Goal: Task Accomplishment & Management: Manage account settings

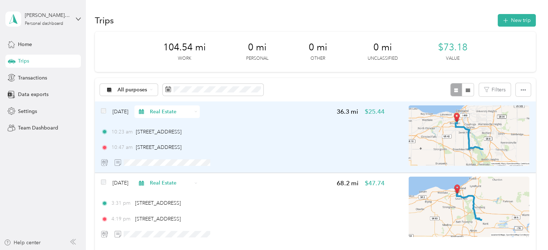
click at [240, 125] on div "Jul 19, 2025 Real Estate 36.3 mi $25.44 10:23 am 4100 West 58th Street, Clevela…" at bounding box center [243, 137] width 284 height 64
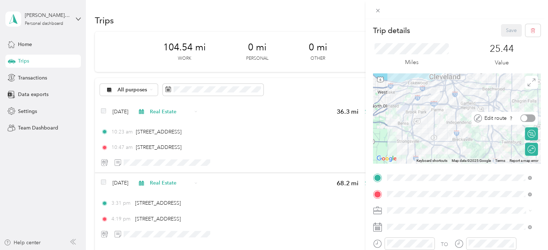
click at [521, 117] on div at bounding box center [527, 118] width 15 height 8
click at [474, 118] on icon at bounding box center [478, 118] width 8 height 8
click at [500, 118] on span "Edit route" at bounding box center [495, 118] width 22 height 8
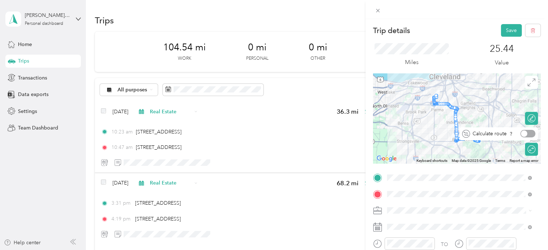
click at [526, 133] on div at bounding box center [527, 134] width 15 height 8
click at [525, 129] on div "Calculate route" at bounding box center [499, 133] width 78 height 13
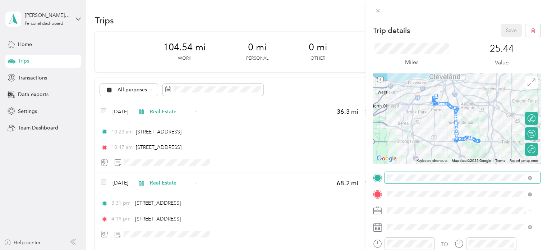
scroll to position [72, 0]
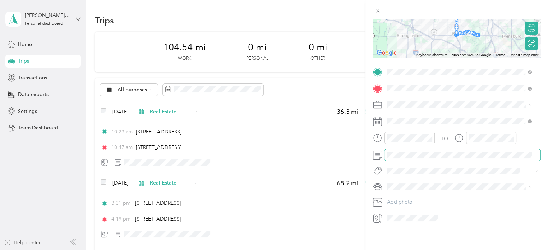
click at [461, 186] on div "TO Add photo" at bounding box center [456, 144] width 167 height 157
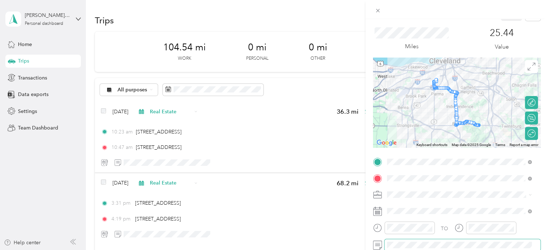
scroll to position [4, 0]
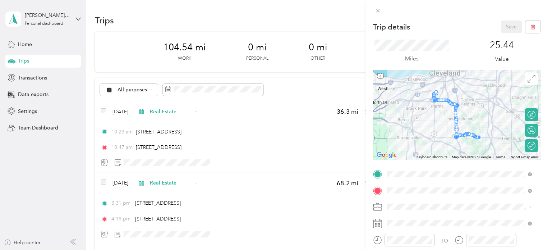
click at [461, 186] on span at bounding box center [463, 191] width 156 height 12
drag, startPoint x: 464, startPoint y: 185, endPoint x: 460, endPoint y: 187, distance: 4.3
click at [460, 186] on span at bounding box center [463, 191] width 156 height 12
click at [548, 146] on div at bounding box center [555, 145] width 0 height 6
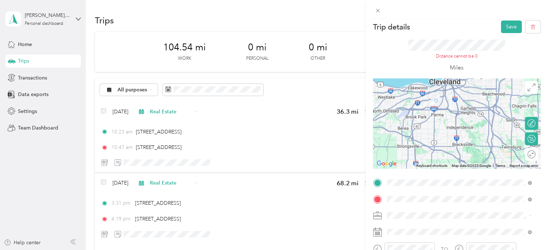
click at [469, 129] on div at bounding box center [456, 123] width 167 height 90
click at [507, 26] on button "Save" at bounding box center [511, 26] width 21 height 13
click at [501, 26] on button "Save" at bounding box center [511, 26] width 21 height 13
click at [370, 56] on form "Trip details Save This trip cannot be edited because it is either under review,…" at bounding box center [457, 177] width 183 height 314
click at [379, 12] on icon at bounding box center [378, 11] width 4 height 4
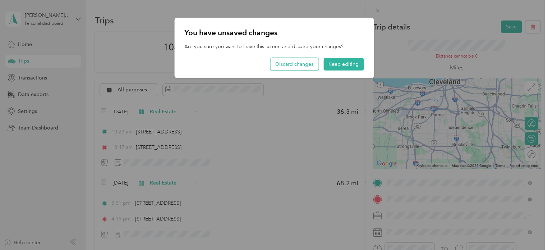
click at [302, 63] on button "Discard changes" at bounding box center [294, 64] width 48 height 13
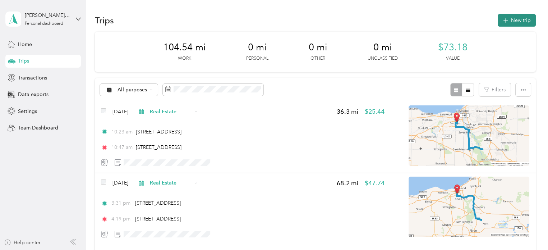
click at [524, 21] on button "New trip" at bounding box center [517, 20] width 38 height 13
click at [515, 20] on button "New trip" at bounding box center [517, 20] width 38 height 13
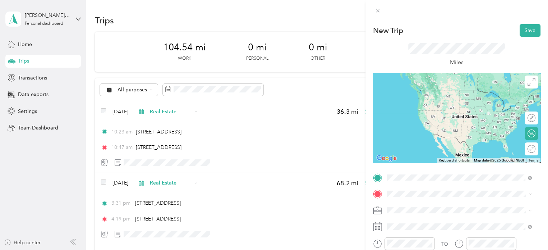
click at [457, 93] on span "[STREET_ADDRESS][US_STATE]" at bounding box center [436, 90] width 72 height 6
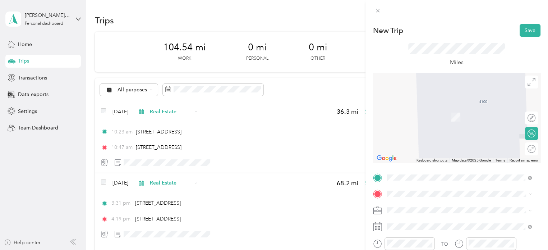
click at [454, 109] on span "7571 Silver Leaf Circle Sagamore Hills, Ohio 44067, United States" at bounding box center [436, 105] width 72 height 6
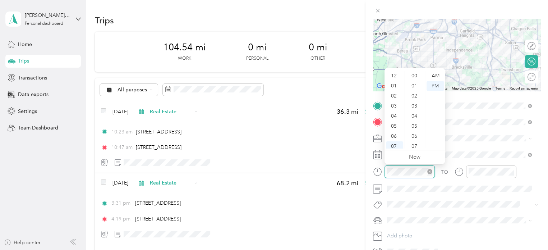
scroll to position [43, 0]
click at [393, 134] on div "10" at bounding box center [394, 133] width 17 height 10
click at [417, 93] on div "23" at bounding box center [414, 93] width 17 height 10
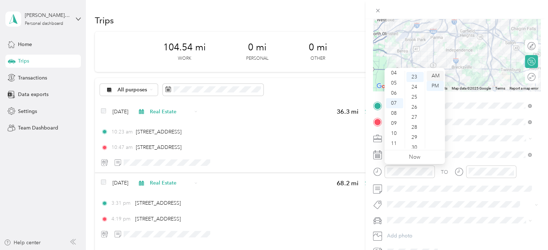
click at [435, 75] on div "AM" at bounding box center [435, 76] width 17 height 10
click at [395, 133] on div "10" at bounding box center [394, 133] width 17 height 10
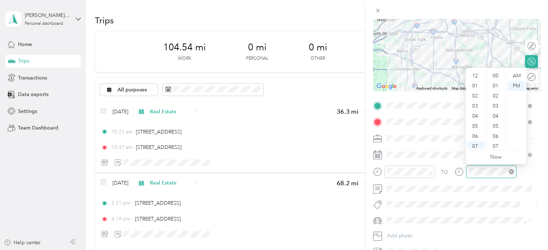
scroll to position [43, 0]
click at [475, 132] on div "10" at bounding box center [475, 133] width 17 height 10
click at [496, 124] on div "49" at bounding box center [496, 124] width 17 height 10
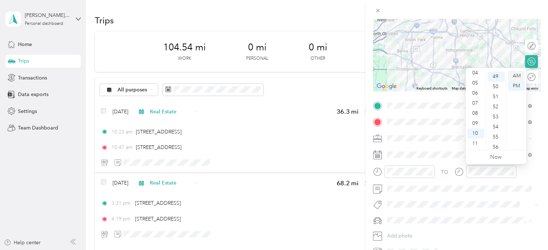
click at [517, 74] on div "AM" at bounding box center [516, 76] width 17 height 10
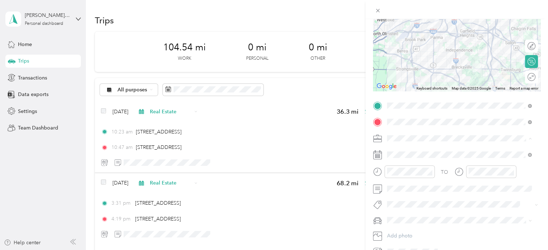
click at [401, 178] on div "Real Estate" at bounding box center [460, 176] width 140 height 8
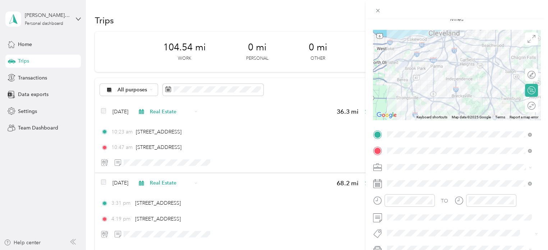
scroll to position [0, 0]
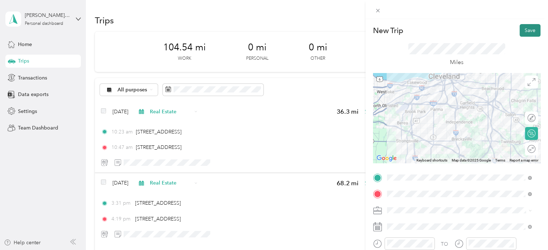
click at [523, 31] on button "Save" at bounding box center [530, 30] width 21 height 13
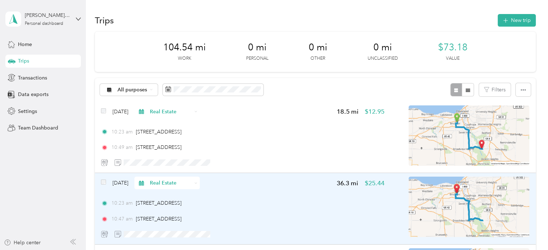
scroll to position [36, 0]
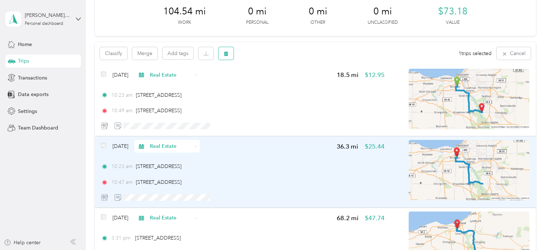
click at [227, 52] on icon "button" at bounding box center [226, 53] width 5 height 5
click at [275, 83] on button "Yes" at bounding box center [279, 84] width 14 height 12
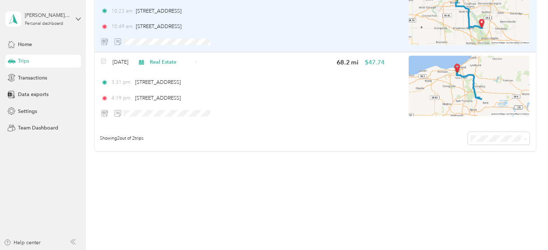
scroll to position [49, 0]
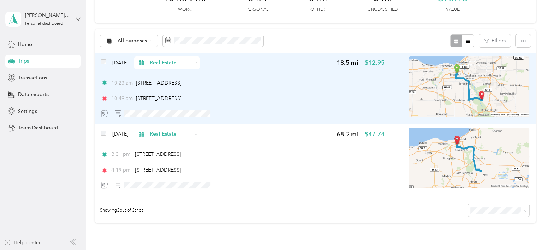
click at [124, 60] on span "Aug 29, 2025" at bounding box center [120, 63] width 16 height 8
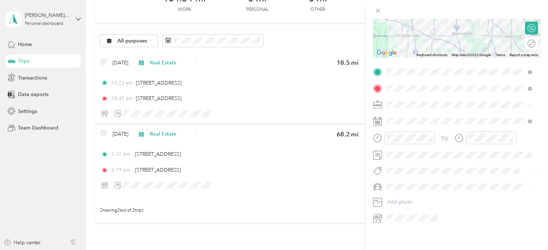
scroll to position [108, 0]
click at [401, 160] on icon at bounding box center [404, 159] width 7 height 7
click at [458, 207] on div "19" at bounding box center [457, 207] width 9 height 9
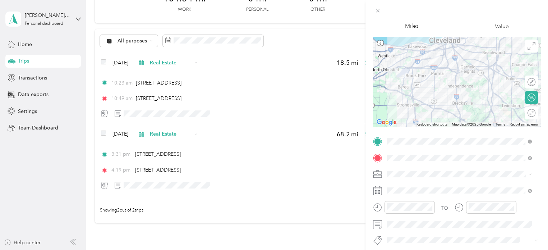
scroll to position [36, 0]
click at [357, 13] on div "Trip details Save This trip cannot be edited because it is either under review,…" at bounding box center [274, 125] width 548 height 250
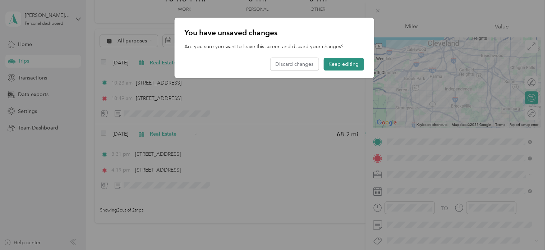
click at [341, 66] on button "Keep editing" at bounding box center [343, 64] width 40 height 13
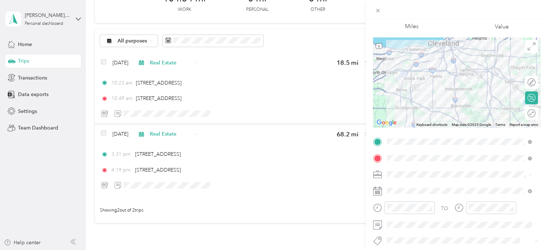
click at [512, 13] on div at bounding box center [457, 9] width 183 height 19
click at [332, 14] on div "Trip details Save This trip cannot be edited because it is either under review,…" at bounding box center [274, 125] width 548 height 250
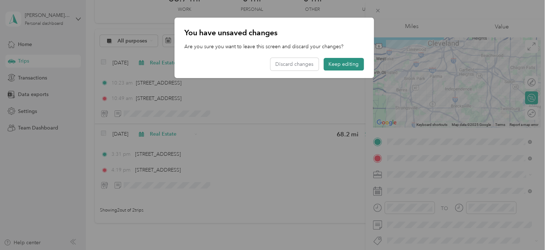
click at [340, 65] on button "Keep editing" at bounding box center [343, 64] width 40 height 13
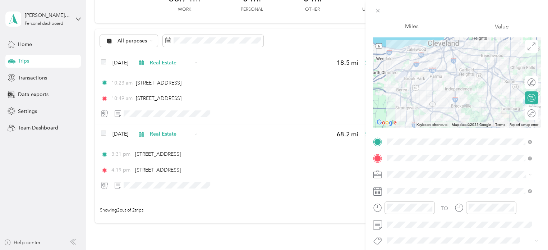
click at [536, 119] on form "Trip details Save This trip cannot be edited because it is either under review,…" at bounding box center [457, 140] width 183 height 305
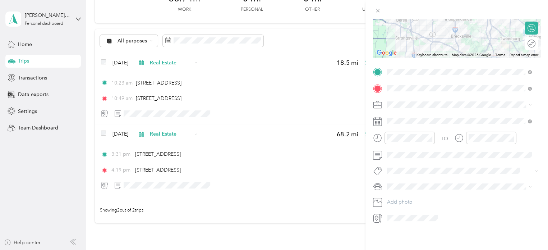
scroll to position [0, 0]
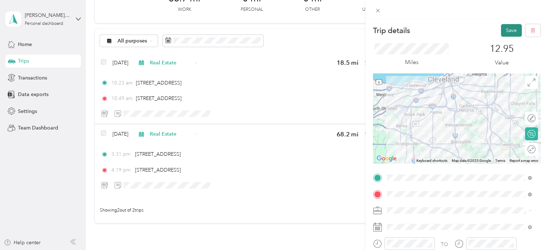
click at [501, 30] on button "Save" at bounding box center [511, 30] width 21 height 13
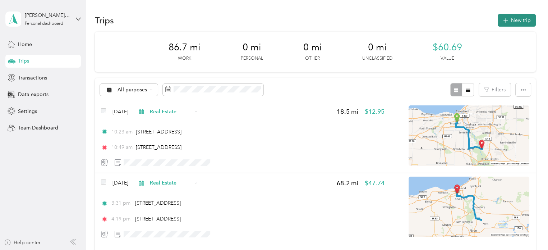
click at [515, 20] on button "New trip" at bounding box center [517, 20] width 38 height 13
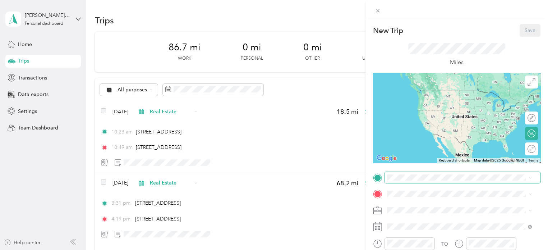
click at [407, 175] on span at bounding box center [463, 178] width 156 height 12
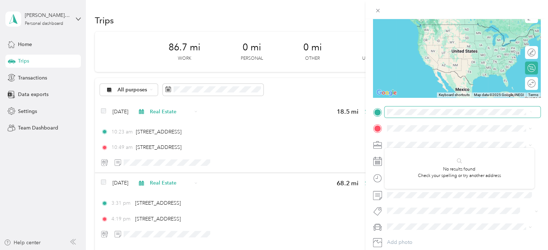
scroll to position [72, 0]
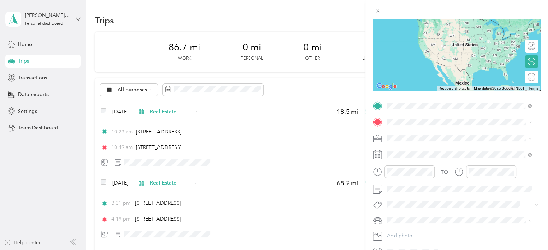
click at [432, 134] on span "7517 Silverleaf Court Columbus, Ohio 43235, United States" at bounding box center [436, 131] width 72 height 6
click at [453, 133] on span "7571 Silver Leaf Circle Sagamore Hills, Ohio 44067, United States" at bounding box center [436, 130] width 72 height 6
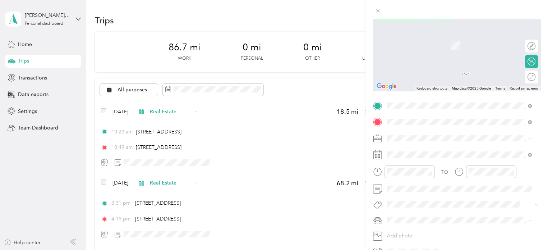
click at [435, 151] on span "1620 Sapphire Drive Hudson, Ohio 44236, United States" at bounding box center [436, 147] width 72 height 6
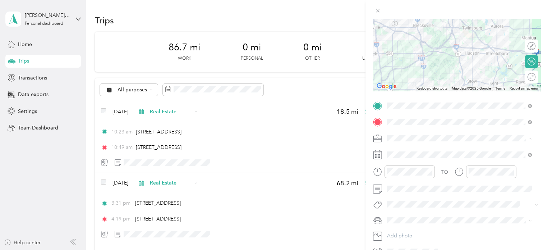
click at [406, 178] on li "Real Estate" at bounding box center [460, 176] width 150 height 13
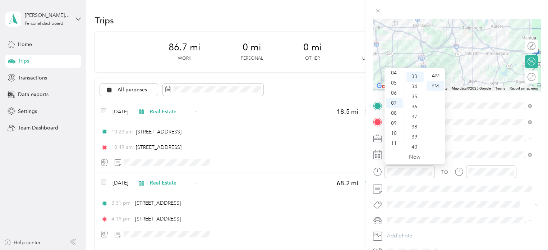
scroll to position [0, 0]
click at [392, 74] on div "12" at bounding box center [394, 76] width 17 height 10
click at [414, 127] on div "38" at bounding box center [414, 127] width 17 height 10
click at [436, 86] on div "PM" at bounding box center [435, 86] width 17 height 10
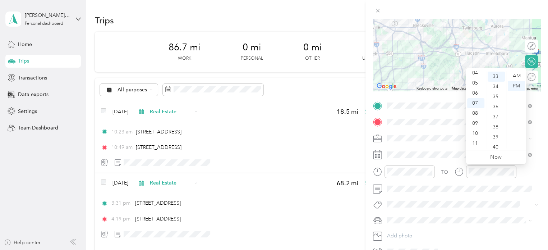
scroll to position [0, 0]
click at [474, 74] on div "12" at bounding box center [475, 76] width 17 height 10
click at [496, 100] on div "55" at bounding box center [496, 103] width 17 height 10
click at [496, 102] on div "55" at bounding box center [496, 103] width 17 height 10
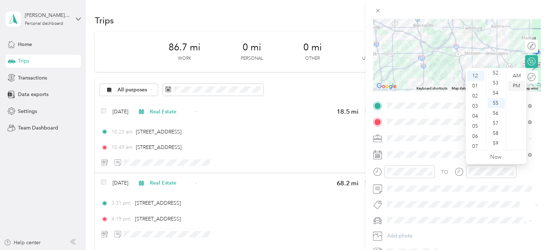
click at [518, 85] on div "PM" at bounding box center [516, 86] width 17 height 10
click at [370, 74] on form "New Trip Save This trip cannot be edited because it is either under review, app…" at bounding box center [457, 104] width 183 height 305
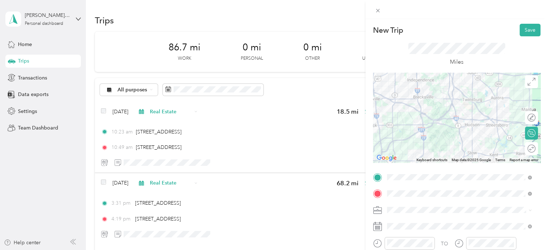
scroll to position [0, 0]
click at [523, 30] on button "Save" at bounding box center [530, 30] width 21 height 13
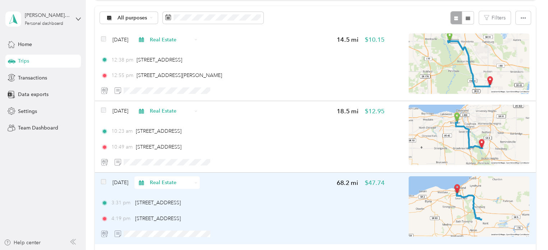
scroll to position [72, 0]
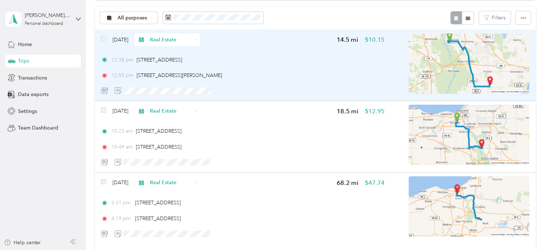
click at [244, 36] on div "Aug 29, 2025 Real Estate 14.5 mi $10.15" at bounding box center [243, 39] width 284 height 13
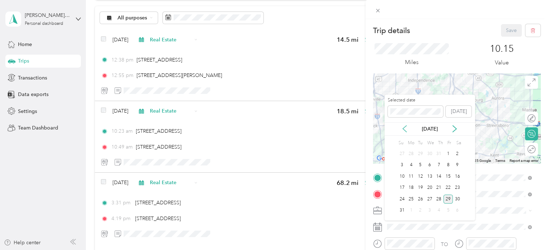
click at [404, 128] on icon at bounding box center [405, 128] width 4 height 6
click at [459, 178] on div "19" at bounding box center [457, 176] width 9 height 9
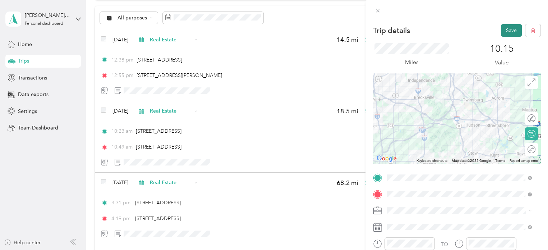
click at [505, 29] on button "Save" at bounding box center [511, 30] width 21 height 13
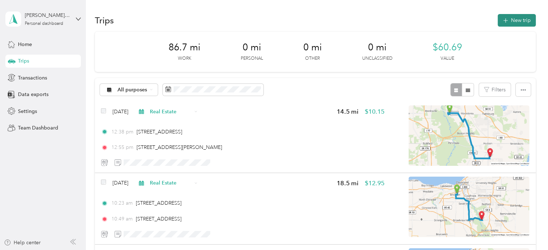
click at [511, 24] on button "New trip" at bounding box center [517, 20] width 38 height 13
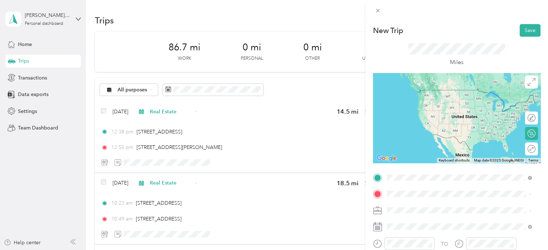
click at [438, 90] on span "1620 Sapphire Drive Hudson, Ohio 44236, United States" at bounding box center [436, 90] width 72 height 6
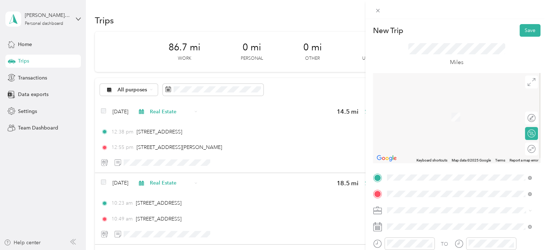
click at [435, 109] on span "4100 West 58th Street Cleveland, Ohio 44144, United States" at bounding box center [436, 106] width 72 height 6
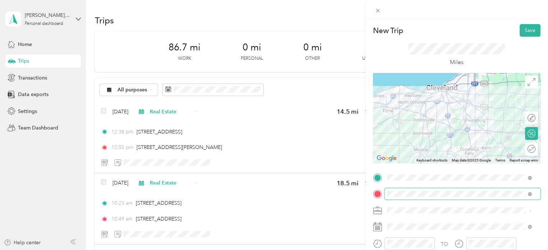
scroll to position [36, 0]
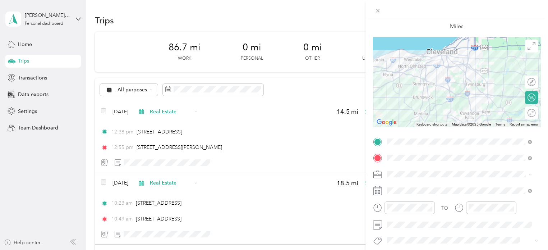
click at [410, 99] on div "Real Estate" at bounding box center [460, 99] width 140 height 8
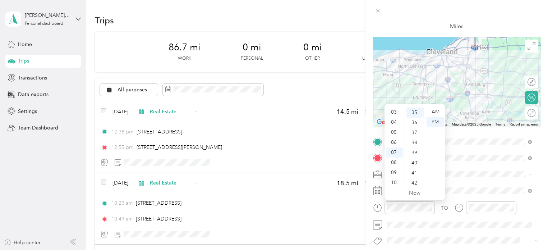
scroll to position [15, 0]
click at [394, 125] on div "03" at bounding box center [394, 126] width 17 height 10
click at [412, 116] on div "03" at bounding box center [414, 117] width 17 height 10
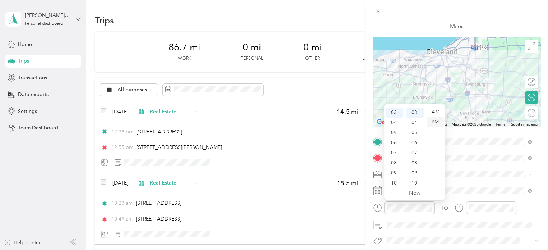
click at [435, 121] on div "PM" at bounding box center [435, 122] width 17 height 10
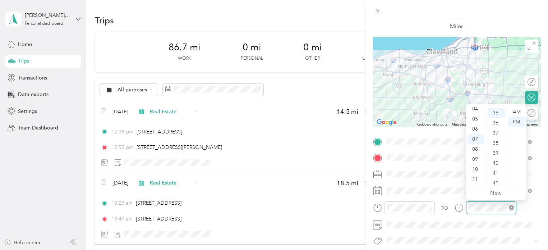
scroll to position [351, 0]
click at [474, 119] on div "03" at bounding box center [475, 121] width 17 height 10
click at [494, 182] on div "42" at bounding box center [496, 183] width 17 height 10
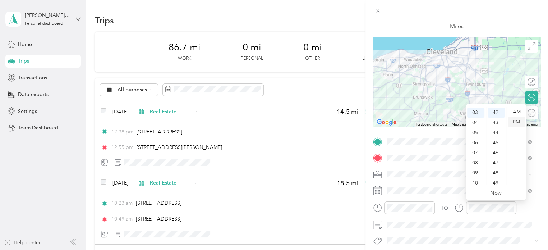
click at [515, 121] on div "PM" at bounding box center [516, 122] width 17 height 10
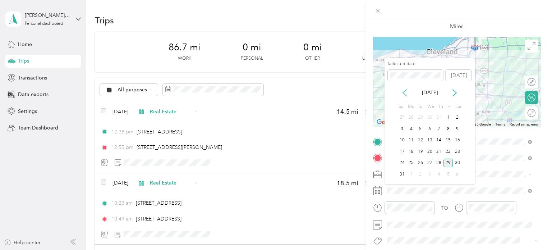
click at [404, 92] on icon at bounding box center [404, 92] width 7 height 7
click at [456, 141] on div "19" at bounding box center [457, 140] width 9 height 9
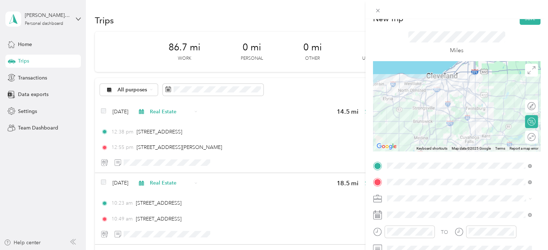
scroll to position [0, 0]
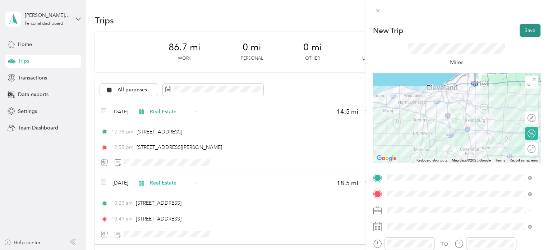
click at [524, 29] on button "Save" at bounding box center [530, 30] width 21 height 13
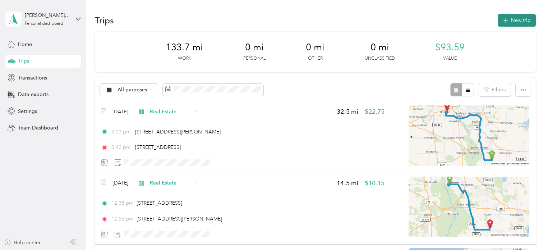
click at [519, 22] on button "New trip" at bounding box center [517, 20] width 38 height 13
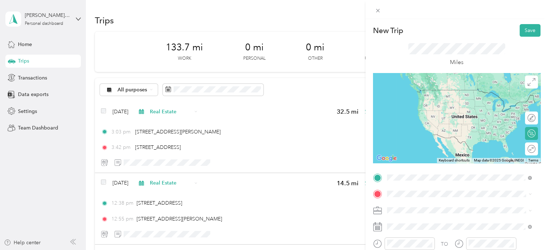
click at [452, 92] on span "[STREET_ADDRESS][US_STATE]" at bounding box center [436, 90] width 72 height 6
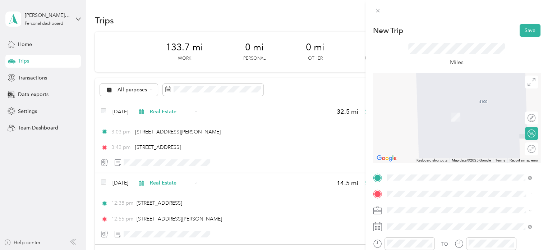
click at [390, 142] on div at bounding box center [456, 118] width 167 height 90
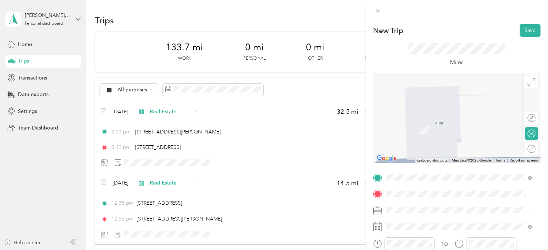
click at [415, 135] on div "Real Estate" at bounding box center [460, 135] width 140 height 8
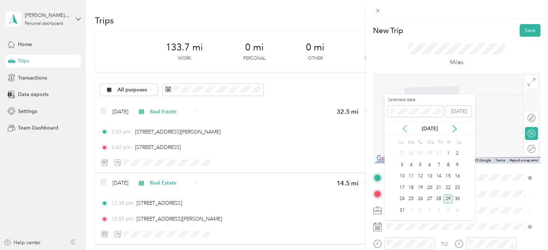
click at [408, 129] on icon at bounding box center [404, 128] width 7 height 7
click at [407, 129] on icon at bounding box center [404, 128] width 7 height 7
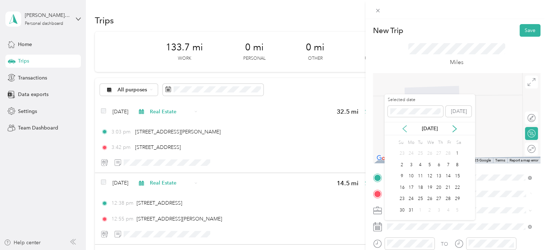
click at [407, 129] on icon at bounding box center [404, 128] width 7 height 7
click at [413, 198] on div "27" at bounding box center [410, 198] width 9 height 9
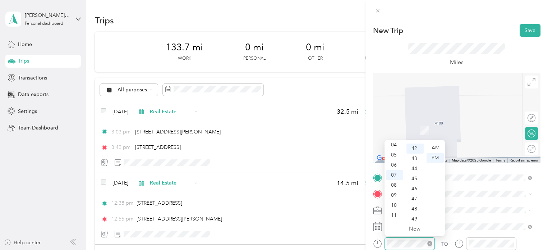
scroll to position [422, 0]
click at [395, 217] on div "11" at bounding box center [394, 215] width 17 height 10
click at [412, 147] on div "00" at bounding box center [414, 148] width 17 height 10
click at [435, 147] on div "AM" at bounding box center [435, 148] width 17 height 10
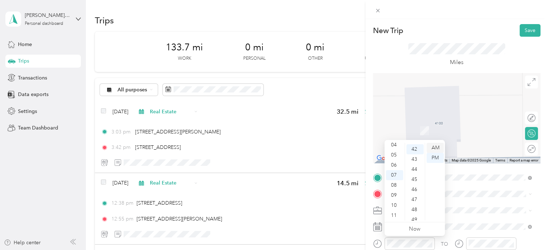
scroll to position [422, 0]
click at [394, 213] on div "11" at bounding box center [394, 215] width 17 height 10
click at [413, 147] on div "00" at bounding box center [414, 148] width 17 height 10
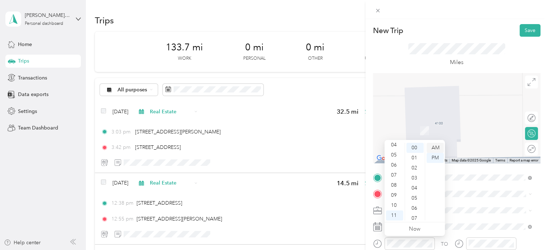
click at [436, 146] on div "AM" at bounding box center [435, 148] width 17 height 10
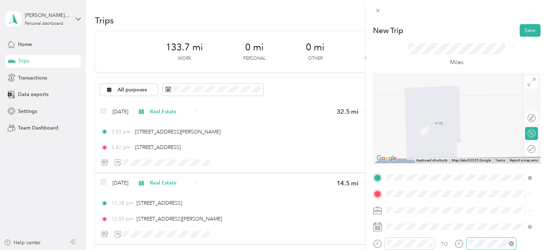
click at [466, 241] on div at bounding box center [491, 243] width 50 height 13
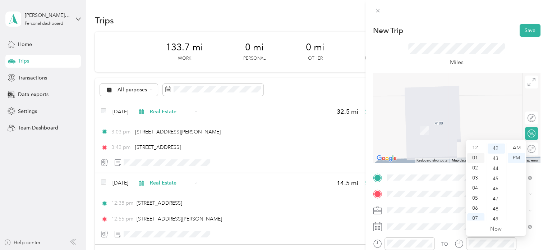
click at [476, 157] on div "01" at bounding box center [475, 158] width 17 height 10
click at [495, 165] on div "30" at bounding box center [496, 166] width 17 height 10
click at [518, 155] on div "PM" at bounding box center [516, 158] width 17 height 10
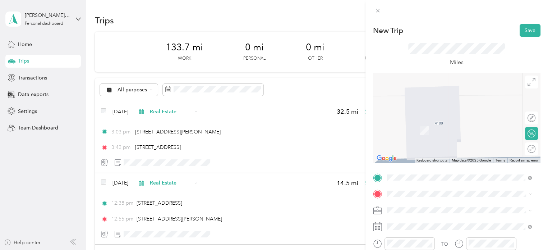
click at [439, 116] on span "[GEOGRAPHIC_DATA][US_STATE], [GEOGRAPHIC_DATA]" at bounding box center [464, 117] width 129 height 13
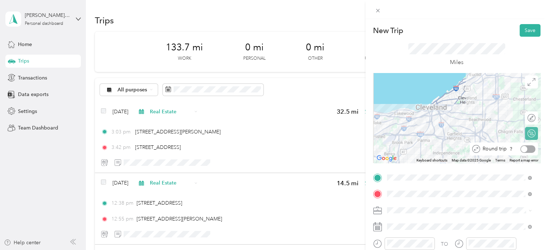
click at [524, 150] on div at bounding box center [527, 149] width 15 height 8
click at [525, 31] on button "Save" at bounding box center [530, 30] width 21 height 13
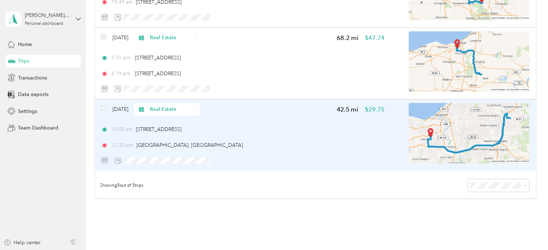
scroll to position [288, 0]
click at [329, 125] on div "[DATE] Real Estate 42.5 mi $29.75 10:00 am [STREET_ADDRESS] 12:30 pm [GEOGRAPHI…" at bounding box center [243, 135] width 284 height 64
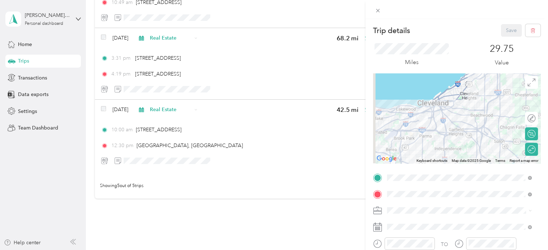
click at [331, 225] on div "Trip details Save This trip cannot be edited because it is either under review,…" at bounding box center [274, 125] width 548 height 250
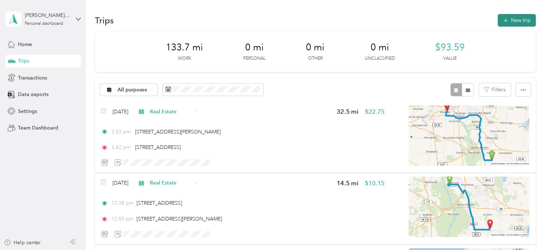
click at [510, 23] on button "New trip" at bounding box center [517, 20] width 38 height 13
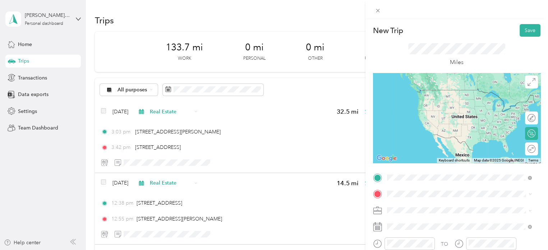
click at [440, 91] on span "4100 West 58th Street Cleveland, Ohio 44144, United States" at bounding box center [436, 90] width 72 height 6
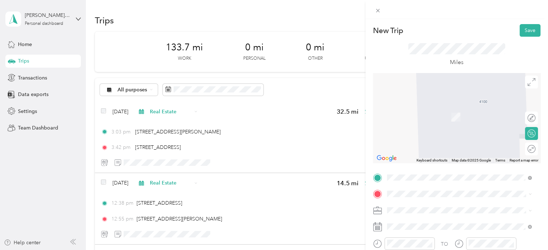
click at [431, 110] on span "[GEOGRAPHIC_DATA][US_STATE], [GEOGRAPHIC_DATA]" at bounding box center [464, 108] width 129 height 13
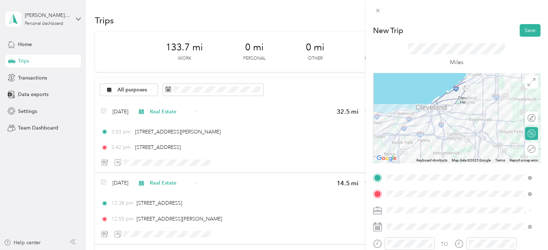
click at [412, 136] on li "Real Estate" at bounding box center [460, 132] width 150 height 13
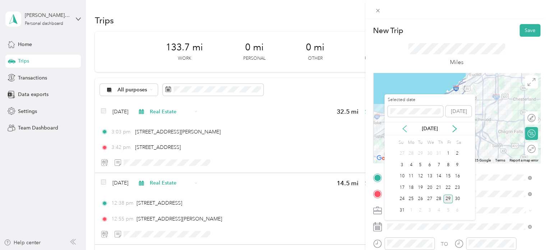
click at [402, 130] on icon at bounding box center [404, 128] width 7 height 7
click at [403, 129] on icon at bounding box center [404, 128] width 7 height 7
click at [401, 130] on div "Apr 2025" at bounding box center [430, 129] width 91 height 8
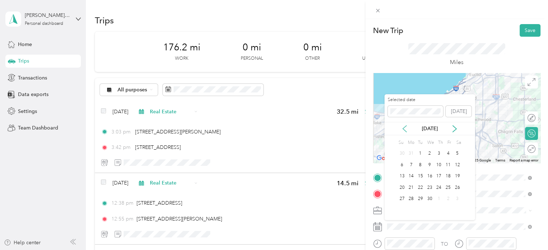
click at [402, 130] on icon at bounding box center [404, 128] width 7 height 7
click at [402, 129] on icon at bounding box center [404, 128] width 7 height 7
click at [412, 176] on div "10" at bounding box center [410, 176] width 9 height 9
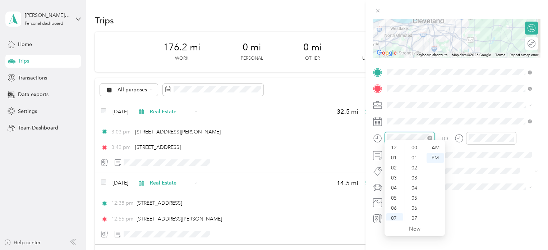
scroll to position [43, 0]
click at [393, 216] on div "11" at bounding box center [394, 215] width 17 height 10
click at [414, 146] on div "00" at bounding box center [414, 148] width 17 height 10
click at [438, 148] on div "AM" at bounding box center [435, 148] width 17 height 10
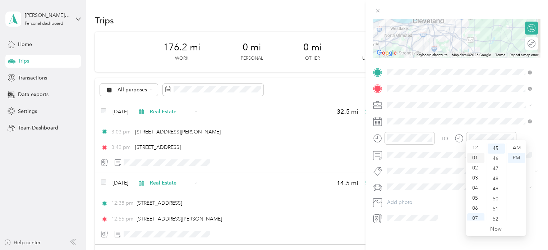
click at [474, 158] on div "01" at bounding box center [475, 158] width 17 height 10
click at [496, 176] on div "30" at bounding box center [496, 177] width 17 height 10
click at [518, 156] on div "PM" at bounding box center [516, 158] width 17 height 10
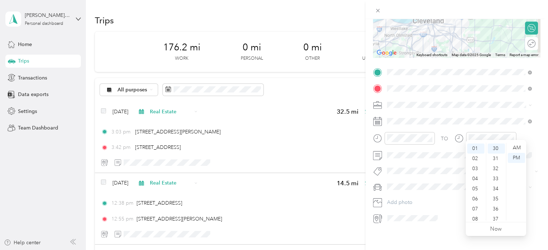
click at [427, 238] on div "New Trip Save This trip cannot be edited because it is either under review, app…" at bounding box center [457, 144] width 183 height 250
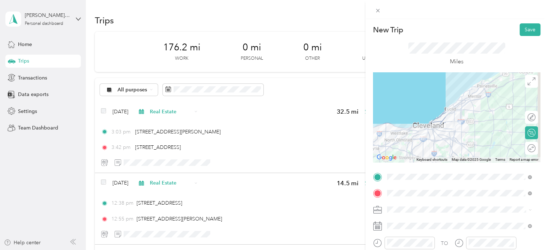
scroll to position [0, 0]
click at [525, 150] on div "Round trip" at bounding box center [522, 149] width 27 height 8
click at [523, 148] on div at bounding box center [527, 149] width 15 height 8
click at [524, 31] on button "Save" at bounding box center [530, 30] width 21 height 13
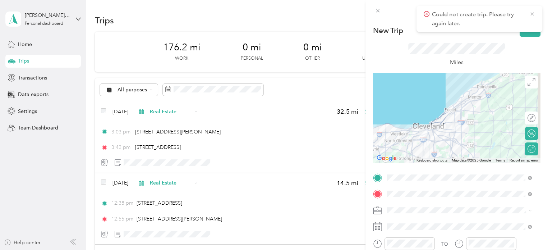
click at [531, 13] on icon at bounding box center [532, 14] width 6 height 6
click at [521, 29] on button "Save" at bounding box center [530, 30] width 21 height 13
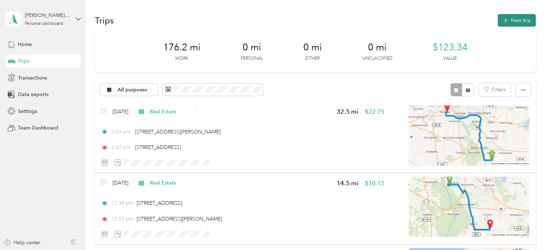
click at [514, 17] on button "New trip" at bounding box center [517, 20] width 38 height 13
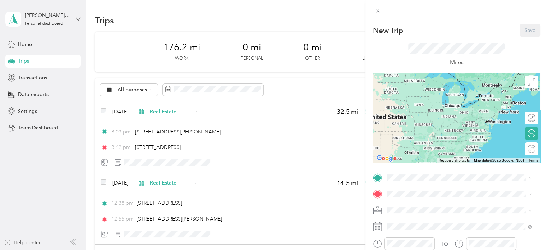
drag, startPoint x: 489, startPoint y: 86, endPoint x: 411, endPoint y: 153, distance: 103.2
click at [409, 158] on div at bounding box center [456, 118] width 167 height 90
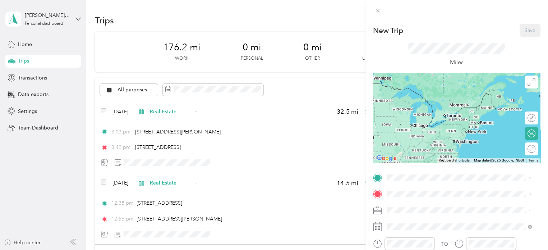
drag, startPoint x: 471, startPoint y: 109, endPoint x: 442, endPoint y: 128, distance: 34.3
click at [442, 128] on div at bounding box center [456, 118] width 167 height 90
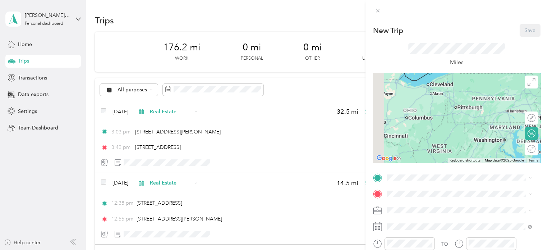
drag, startPoint x: 423, startPoint y: 138, endPoint x: 487, endPoint y: 57, distance: 103.9
click at [487, 57] on div "New Trip Save This trip cannot be edited because it is either under review, app…" at bounding box center [456, 176] width 167 height 305
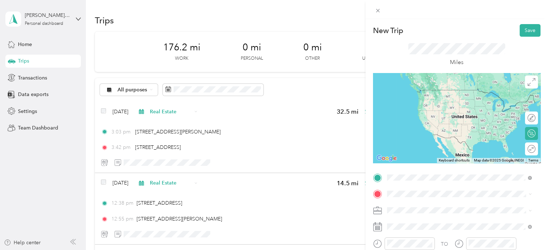
click at [433, 93] on span "4100 West 58th Street Cleveland, Ohio 44144, United States" at bounding box center [436, 90] width 72 height 6
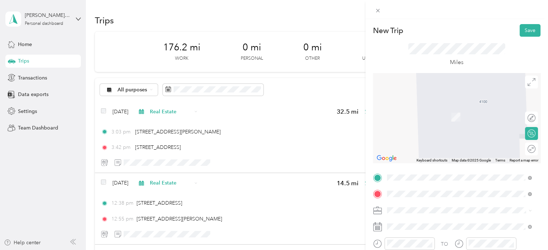
click at [420, 109] on span "Ursuline College Pepper Pike, Ohio 44124, United States" at bounding box center [464, 109] width 129 height 13
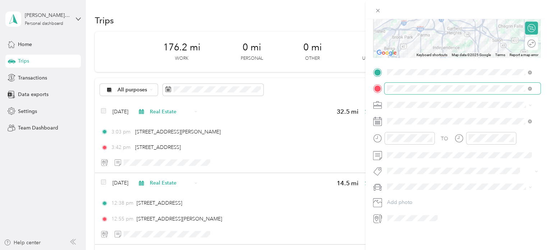
scroll to position [108, 0]
click at [405, 141] on div "Real Estate" at bounding box center [460, 140] width 140 height 8
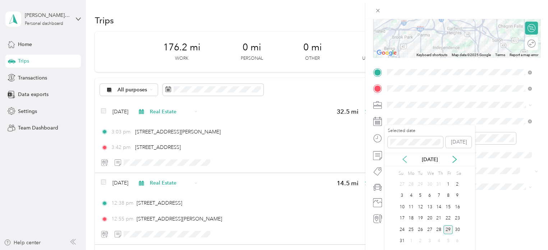
click at [405, 160] on icon at bounding box center [404, 159] width 7 height 7
click at [405, 161] on icon at bounding box center [404, 159] width 7 height 7
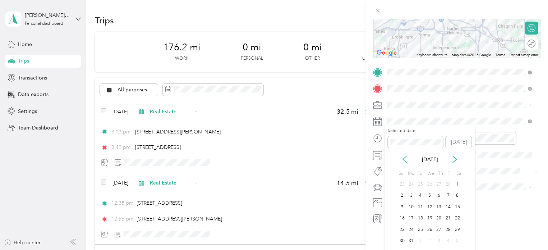
click at [405, 161] on icon at bounding box center [404, 159] width 7 height 7
click at [412, 206] on div "10" at bounding box center [410, 206] width 9 height 9
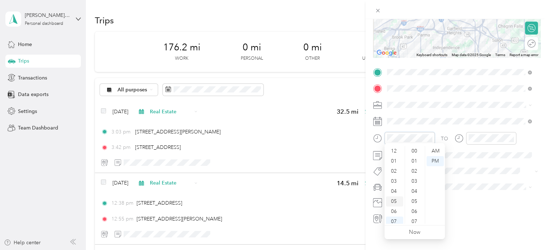
scroll to position [43, 0]
click at [392, 209] on div "10" at bounding box center [394, 208] width 17 height 10
click at [394, 217] on div "11" at bounding box center [394, 218] width 17 height 10
click at [414, 151] on div "00" at bounding box center [414, 151] width 17 height 10
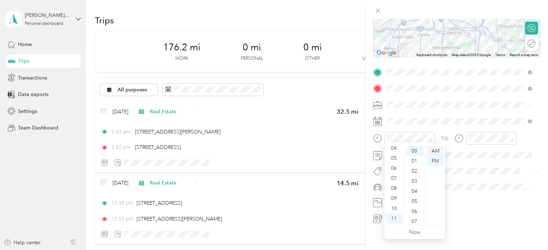
click at [435, 151] on div "AM" at bounding box center [435, 151] width 17 height 10
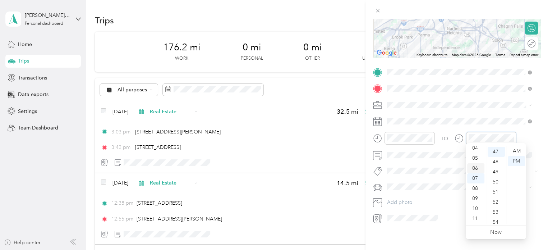
scroll to position [7, 0]
click at [473, 153] on div "01" at bounding box center [475, 154] width 17 height 10
click at [497, 197] on div "30" at bounding box center [496, 196] width 17 height 10
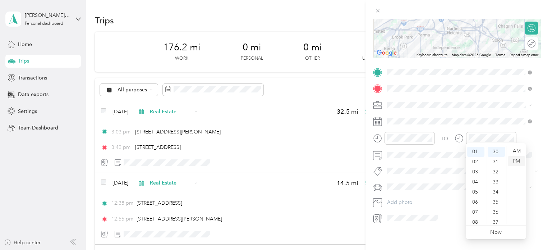
click at [517, 159] on div "PM" at bounding box center [516, 161] width 17 height 10
click at [516, 159] on div "PM" at bounding box center [516, 161] width 17 height 10
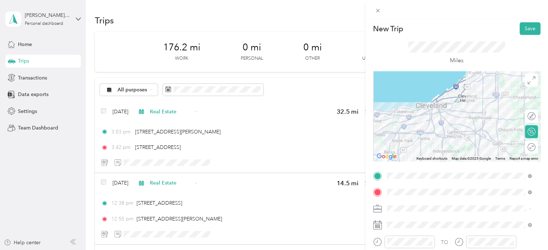
scroll to position [0, 0]
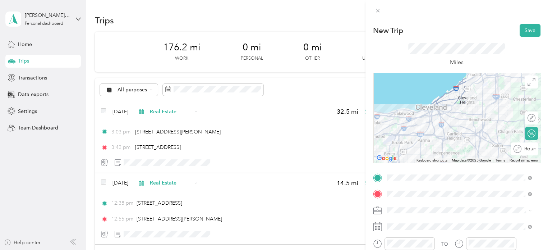
click at [526, 149] on div "Round trip" at bounding box center [528, 149] width 14 height 8
click at [524, 148] on div at bounding box center [527, 149] width 15 height 8
click at [521, 28] on button "Save" at bounding box center [530, 30] width 21 height 13
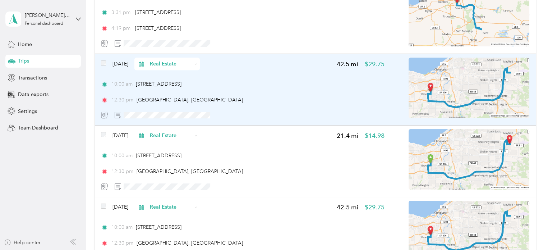
scroll to position [359, 0]
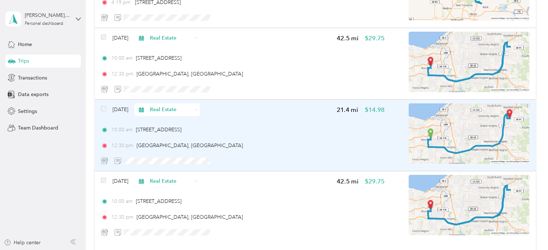
click at [224, 125] on div "Feb 10, 2025 Real Estate 21.4 mi $14.98 10:00 am 4100 West 58th Street, Clevela…" at bounding box center [243, 135] width 284 height 64
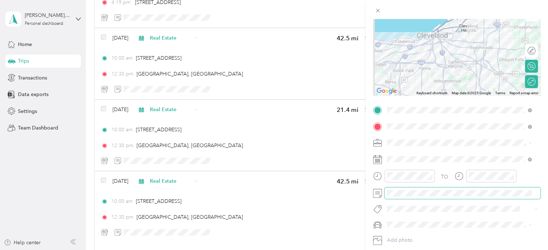
scroll to position [108, 0]
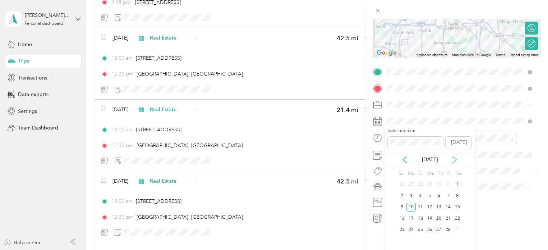
click at [456, 159] on icon at bounding box center [454, 159] width 7 height 7
click at [456, 159] on icon at bounding box center [455, 159] width 4 height 6
click at [410, 218] on div "21" at bounding box center [410, 218] width 9 height 9
click at [528, 40] on div "Round trip" at bounding box center [532, 44] width 8 height 8
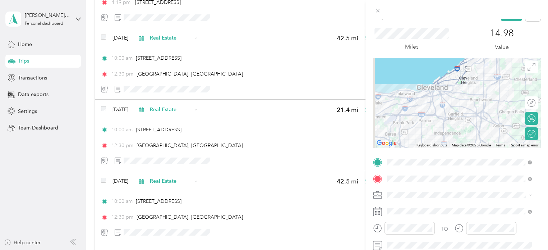
scroll to position [0, 0]
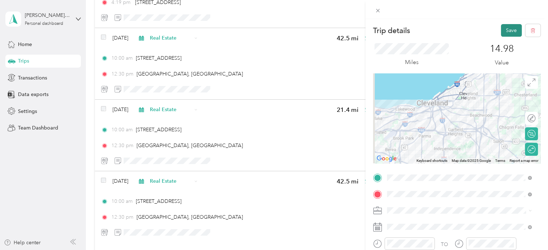
click at [506, 30] on button "Save" at bounding box center [511, 30] width 21 height 13
click at [532, 14] on icon at bounding box center [531, 13] width 3 height 3
click at [503, 30] on button "Save" at bounding box center [511, 30] width 21 height 13
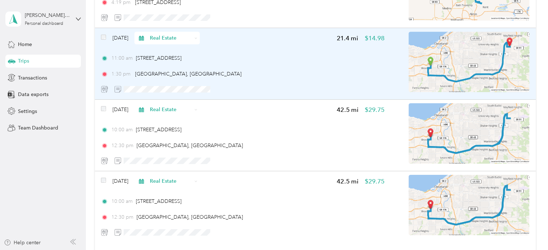
click at [473, 59] on img at bounding box center [469, 62] width 121 height 60
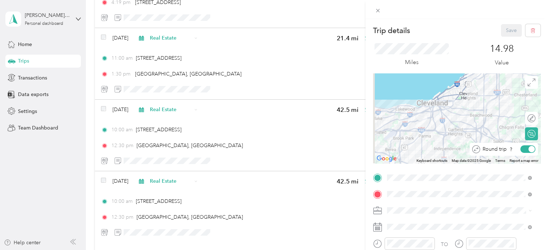
click at [522, 150] on div at bounding box center [527, 149] width 15 height 8
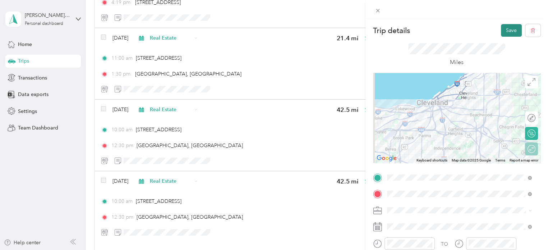
click at [503, 30] on button "Save" at bounding box center [511, 30] width 21 height 13
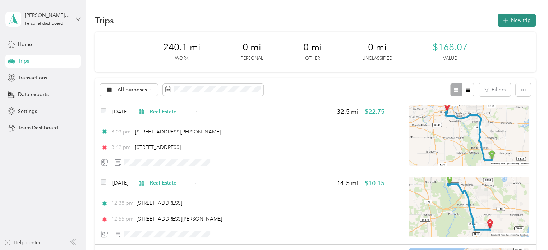
click at [508, 21] on button "New trip" at bounding box center [517, 20] width 38 height 13
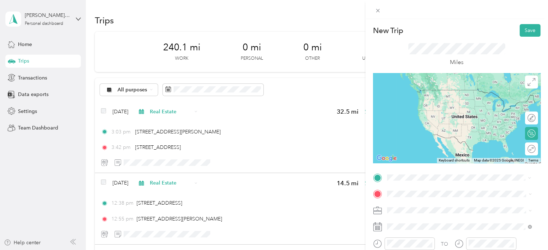
click at [416, 91] on span "4100 West 58th Street Cleveland, Ohio 44144, United States" at bounding box center [436, 90] width 72 height 6
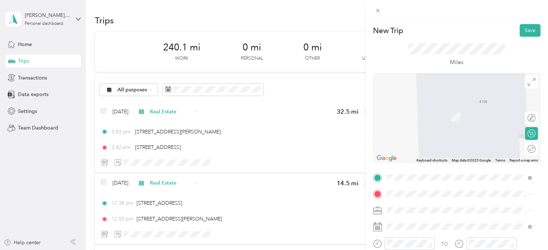
click at [414, 116] on ol "From search results Ursuline College Pepper Pike, Ohio 44124, United States Urs…" at bounding box center [460, 134] width 150 height 101
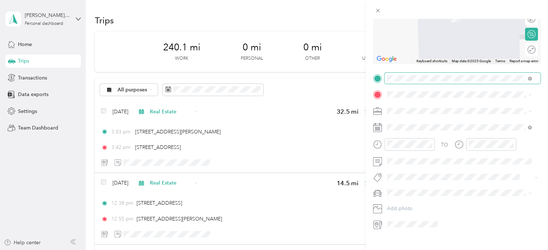
scroll to position [108, 0]
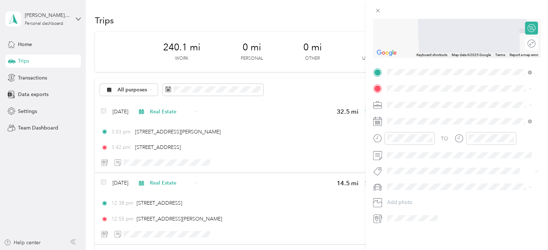
click at [409, 140] on span "Real Estate" at bounding box center [402, 140] width 24 height 6
click at [422, 116] on span "Ursuline College Pepper Pike, Ohio 44124, United States" at bounding box center [464, 115] width 129 height 13
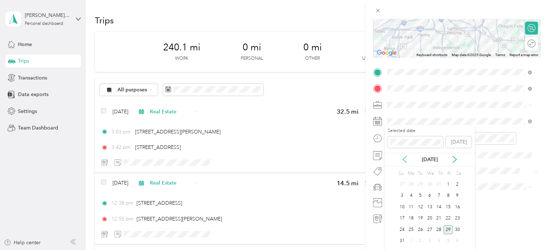
click at [401, 162] on icon at bounding box center [404, 159] width 7 height 7
click at [454, 159] on icon at bounding box center [454, 159] width 7 height 7
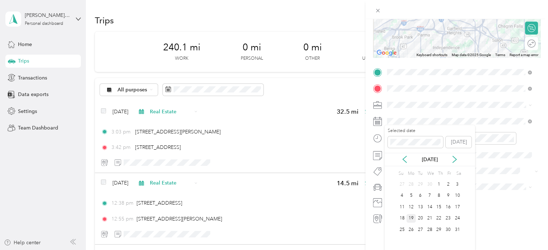
click at [411, 215] on div "19" at bounding box center [410, 218] width 9 height 9
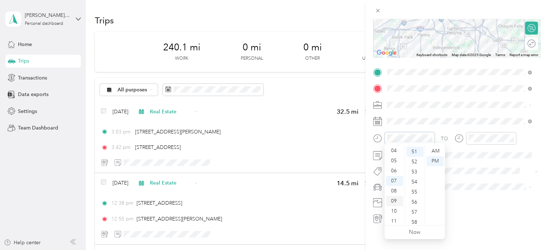
scroll to position [43, 0]
click at [393, 220] on div "11" at bounding box center [394, 218] width 17 height 10
click at [414, 148] on div "00" at bounding box center [414, 151] width 17 height 10
click at [437, 149] on div "AM" at bounding box center [435, 151] width 17 height 10
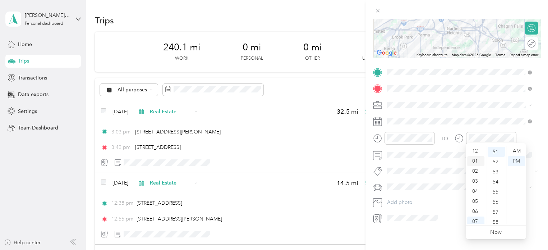
click at [473, 159] on div "01" at bounding box center [475, 161] width 17 height 10
click at [494, 155] on div "30" at bounding box center [496, 156] width 17 height 10
click at [518, 161] on div "PM" at bounding box center [516, 161] width 17 height 10
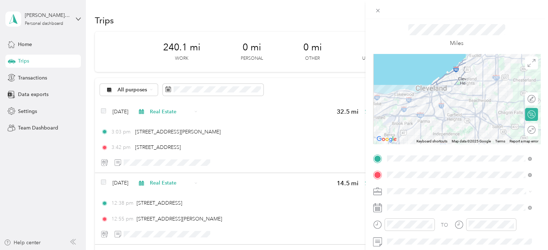
scroll to position [0, 0]
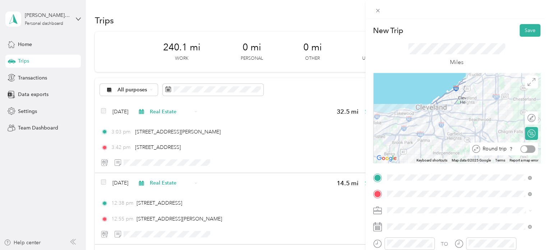
click at [525, 150] on div at bounding box center [527, 149] width 15 height 8
click at [527, 32] on button "Save" at bounding box center [530, 30] width 21 height 13
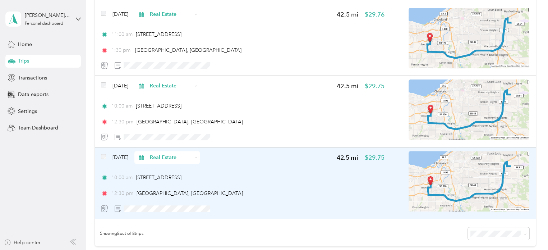
scroll to position [467, 0]
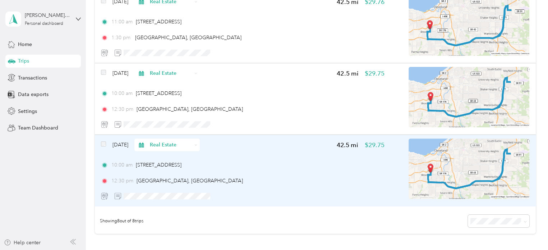
click at [263, 145] on div "Jan 27, 2025 Real Estate 42.5 mi $29.75" at bounding box center [243, 144] width 284 height 13
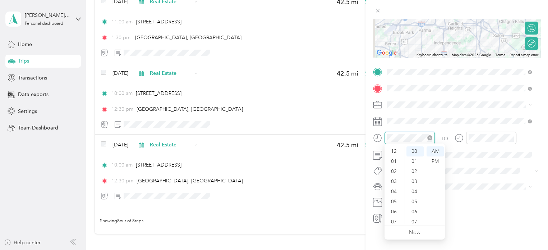
scroll to position [43, 0]
click at [393, 220] on div "11" at bounding box center [394, 219] width 17 height 10
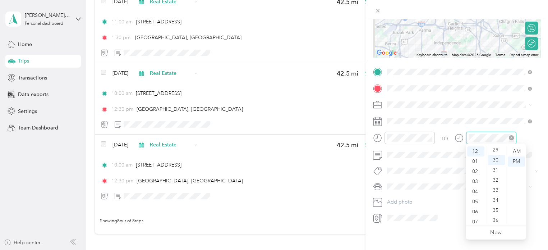
scroll to position [301, 0]
click at [474, 160] on div "01" at bounding box center [475, 161] width 17 height 10
click at [455, 161] on div "TO Add photo" at bounding box center [456, 144] width 167 height 157
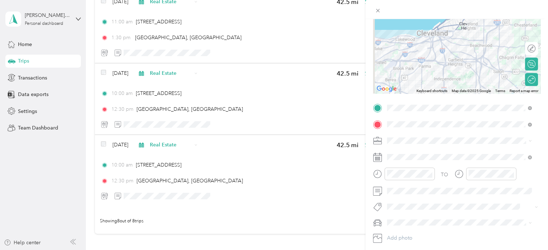
scroll to position [0, 0]
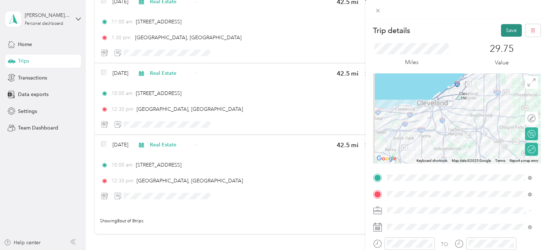
click at [503, 28] on button "Save" at bounding box center [511, 30] width 21 height 13
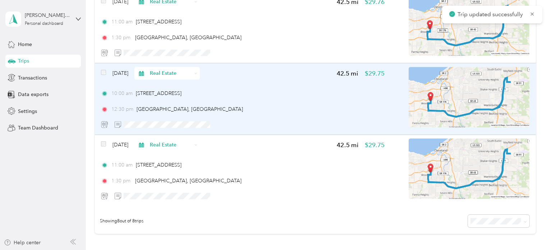
click at [120, 97] on div "10:00 am 4100 West 58th Street, Cleveland 12:30 pm Ursuline College, Pepper Pike" at bounding box center [243, 100] width 284 height 23
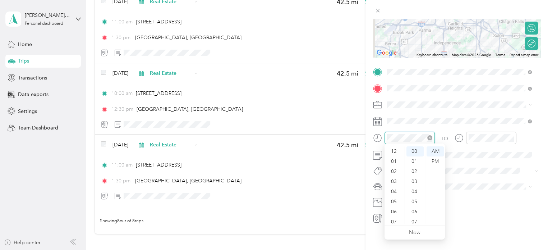
scroll to position [43, 0]
click at [392, 220] on div "11" at bounding box center [394, 219] width 17 height 10
drag, startPoint x: 461, startPoint y: 192, endPoint x: 465, endPoint y: 173, distance: 19.5
click at [461, 191] on div "TO Add photo" at bounding box center [456, 144] width 167 height 157
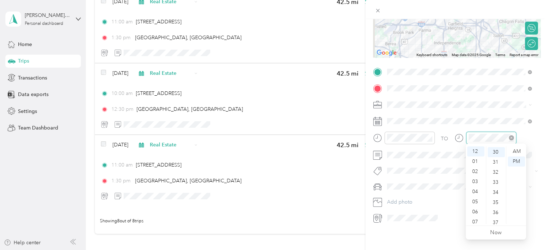
scroll to position [301, 0]
click at [474, 161] on div "01" at bounding box center [475, 161] width 17 height 10
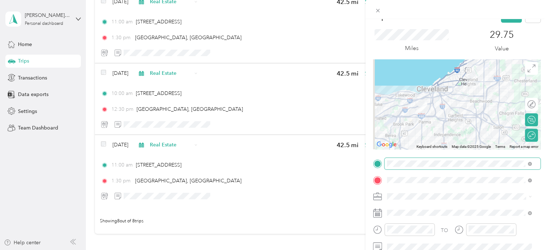
scroll to position [0, 0]
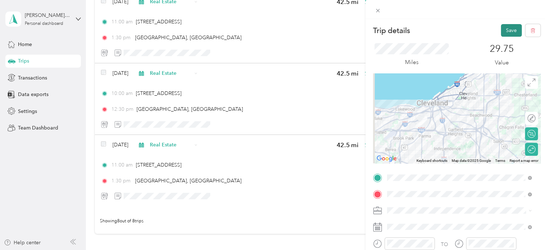
click at [508, 30] on button "Save" at bounding box center [511, 30] width 21 height 13
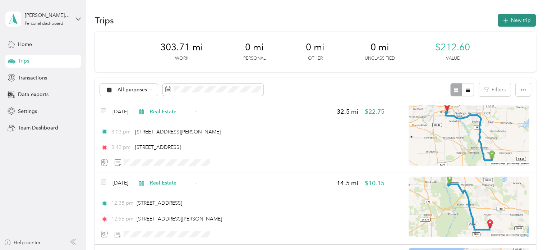
click at [516, 20] on button "New trip" at bounding box center [517, 20] width 38 height 13
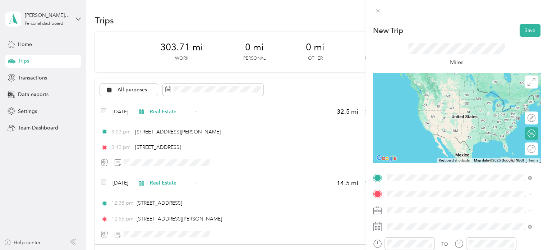
click at [451, 91] on span "[STREET_ADDRESS][US_STATE]" at bounding box center [436, 90] width 72 height 6
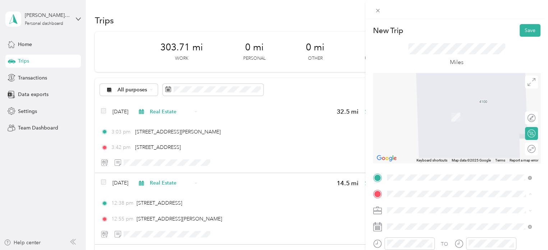
click at [382, 201] on div "TO Add photo" at bounding box center [456, 250] width 167 height 157
click at [381, 201] on div "TO Add photo" at bounding box center [456, 250] width 167 height 157
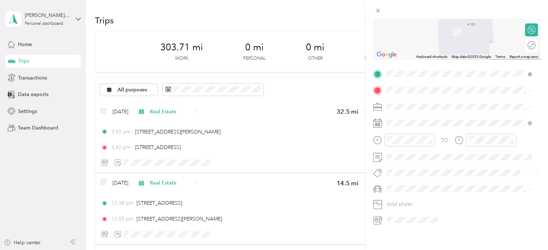
scroll to position [108, 0]
click at [400, 138] on span "Real Estate" at bounding box center [402, 140] width 24 height 6
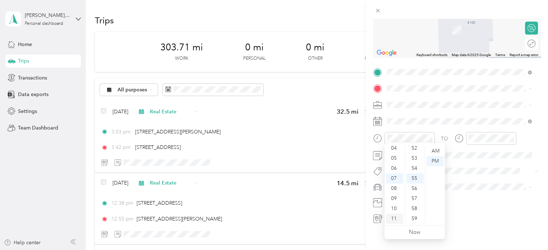
click at [394, 217] on div "11" at bounding box center [394, 218] width 17 height 10
click at [415, 151] on div "00" at bounding box center [414, 151] width 17 height 10
click at [437, 150] on div "AM" at bounding box center [435, 151] width 17 height 10
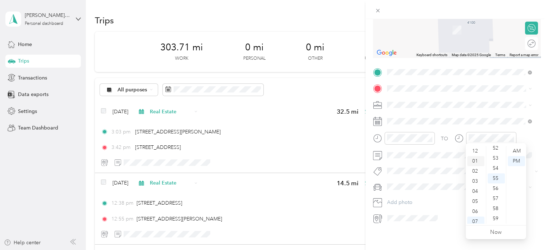
click at [474, 161] on div "01" at bounding box center [475, 161] width 17 height 10
click at [495, 181] on div "30" at bounding box center [496, 178] width 17 height 10
click at [514, 161] on div "PM" at bounding box center [516, 161] width 17 height 10
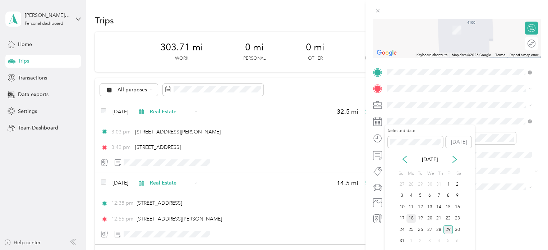
click at [411, 218] on div "18" at bounding box center [410, 218] width 9 height 9
click at [422, 111] on span "[GEOGRAPHIC_DATA][US_STATE], [GEOGRAPHIC_DATA]" at bounding box center [464, 114] width 129 height 13
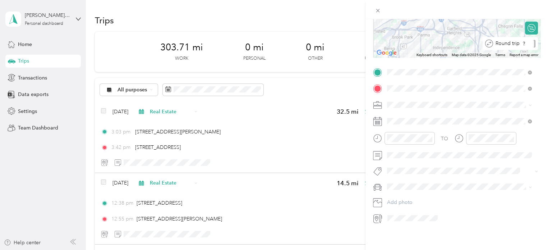
click at [525, 41] on div "Round trip" at bounding box center [514, 44] width 42 height 8
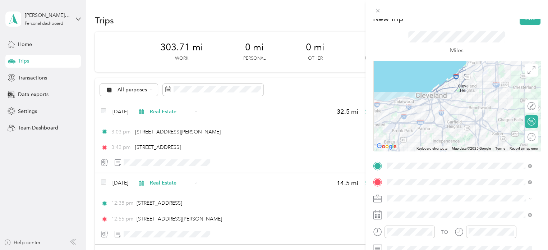
scroll to position [0, 0]
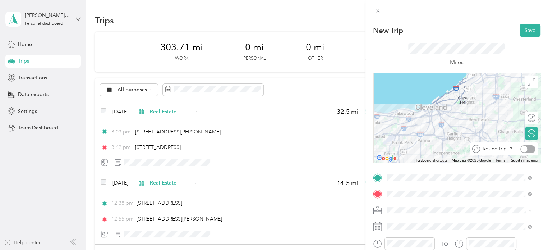
click at [526, 150] on div at bounding box center [527, 149] width 15 height 8
click at [520, 33] on button "Save" at bounding box center [530, 30] width 21 height 13
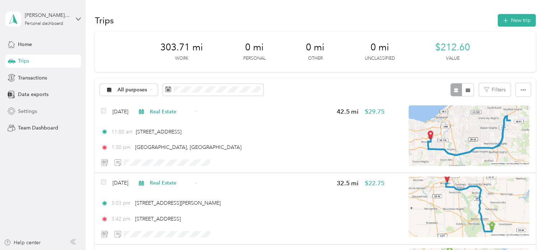
click at [9, 112] on icon at bounding box center [11, 110] width 7 height 7
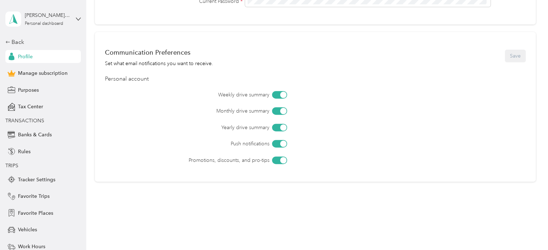
scroll to position [301, 0]
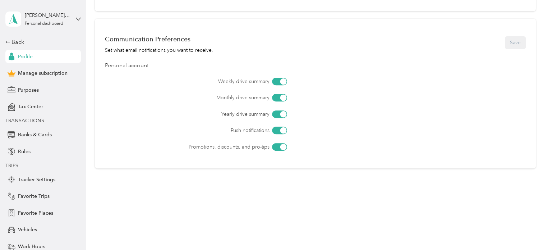
click at [279, 145] on div at bounding box center [279, 147] width 15 height 8
click at [512, 45] on button "Save" at bounding box center [515, 42] width 21 height 13
click at [27, 88] on span "Purposes" at bounding box center [28, 90] width 21 height 8
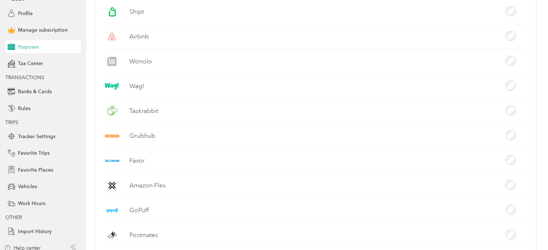
scroll to position [49, 0]
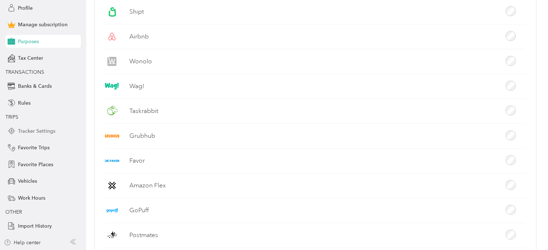
click at [47, 130] on span "Tracker Settings" at bounding box center [36, 131] width 37 height 8
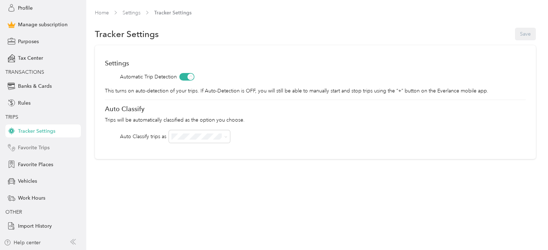
click at [35, 148] on span "Favorite Trips" at bounding box center [34, 148] width 32 height 8
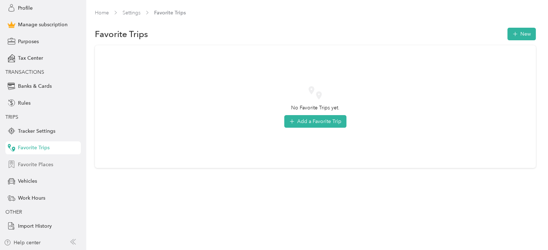
click at [43, 165] on span "Favorite Places" at bounding box center [35, 165] width 35 height 8
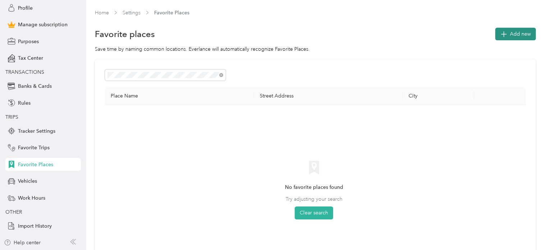
click at [511, 33] on span "Add new" at bounding box center [520, 34] width 21 height 8
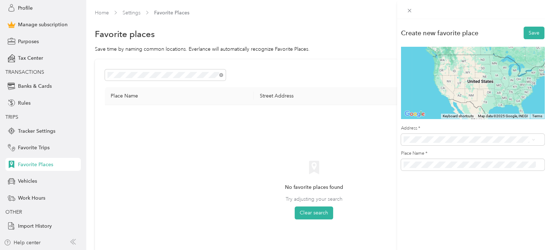
click at [454, 169] on span "[STREET_ADDRESS][US_STATE]" at bounding box center [453, 165] width 72 height 6
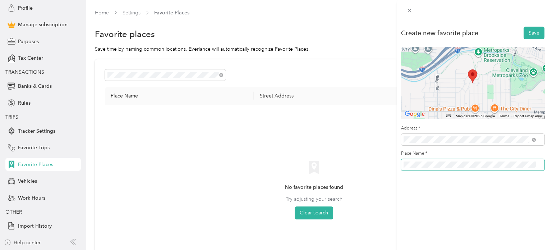
click at [401, 170] on div at bounding box center [472, 165] width 143 height 12
click at [397, 172] on div "Create new favorite place Save ← Move left → Move right ↑ Move up ↓ Move down +…" at bounding box center [472, 100] width 151 height 162
click at [530, 33] on button "Save" at bounding box center [534, 33] width 21 height 13
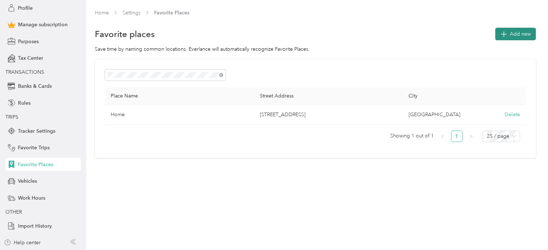
click at [529, 33] on span "Add new" at bounding box center [520, 34] width 21 height 8
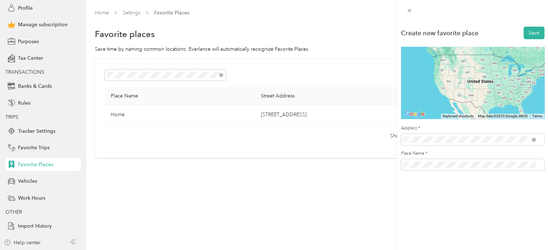
click at [450, 168] on span "32875 Solon Road Solon, Ohio 44139, United States" at bounding box center [453, 165] width 72 height 6
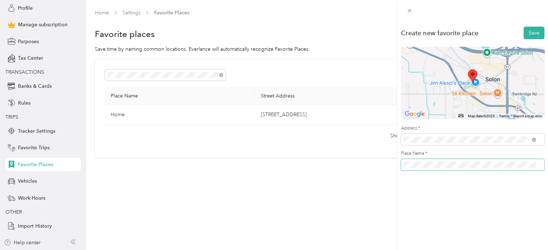
click at [397, 167] on div "Create new favorite place Save ← Move left → Move right ↑ Move up ↓ Move down +…" at bounding box center [472, 100] width 151 height 162
click at [525, 32] on button "Save" at bounding box center [534, 33] width 21 height 13
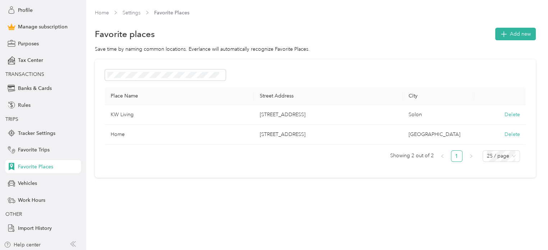
scroll to position [49, 0]
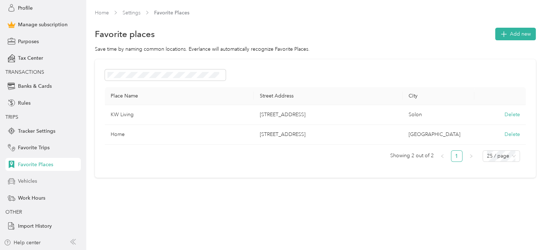
click at [18, 180] on span "Vehicles" at bounding box center [27, 181] width 19 height 8
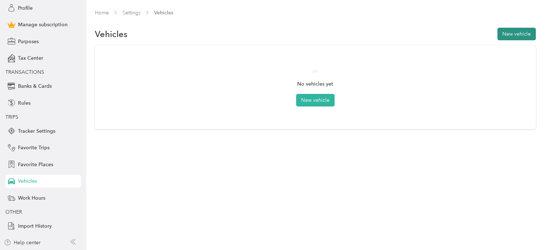
click at [523, 36] on button "New vehicle" at bounding box center [516, 34] width 38 height 13
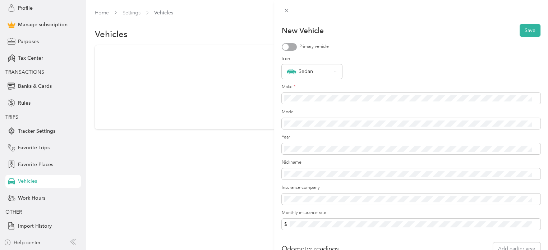
click at [289, 44] on div at bounding box center [289, 47] width 15 height 8
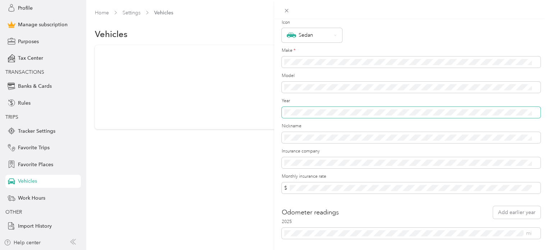
scroll to position [62, 0]
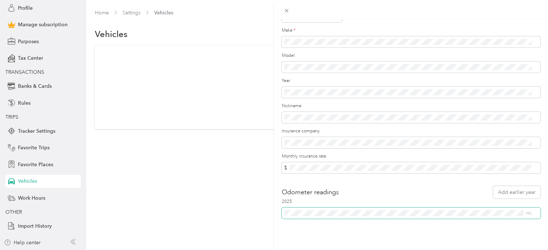
click at [279, 211] on div "New Vehicle Save Primary vehicle Icon Sedan Make * Model Year Nickname Insuranc…" at bounding box center [411, 144] width 274 height 250
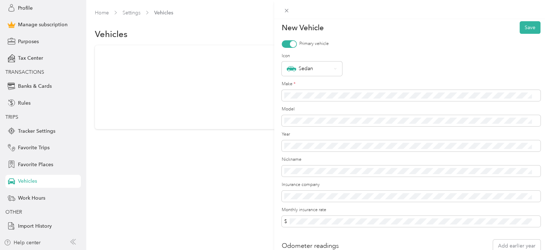
scroll to position [0, 0]
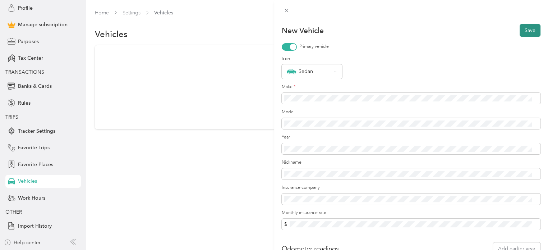
click at [522, 31] on button "Save" at bounding box center [530, 30] width 21 height 13
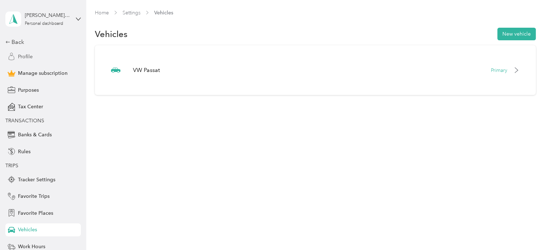
click at [19, 56] on span "Profile" at bounding box center [25, 57] width 15 height 8
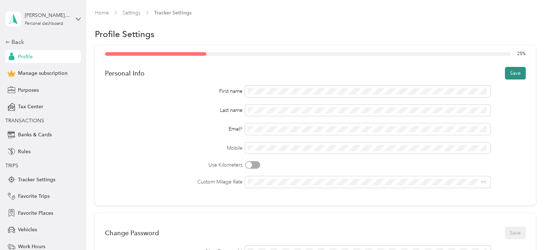
click at [511, 76] on button "Save" at bounding box center [515, 73] width 21 height 13
click at [8, 45] on div "Back" at bounding box center [41, 42] width 72 height 9
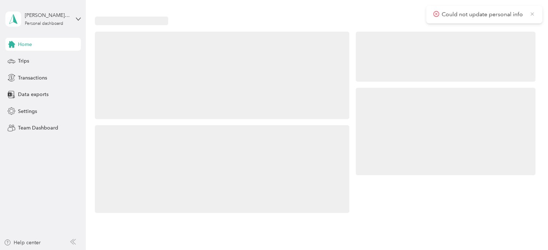
click at [533, 14] on icon at bounding box center [531, 13] width 3 height 3
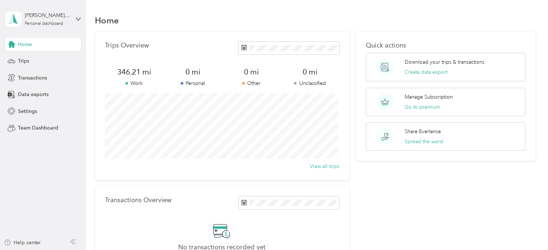
click at [353, 76] on div "Trips Overview 346.21 mi Work 0 mi Personal 0 mi Other 0 mi Unclassified View a…" at bounding box center [315, 158] width 441 height 252
click at [18, 61] on span "Trips" at bounding box center [23, 61] width 11 height 8
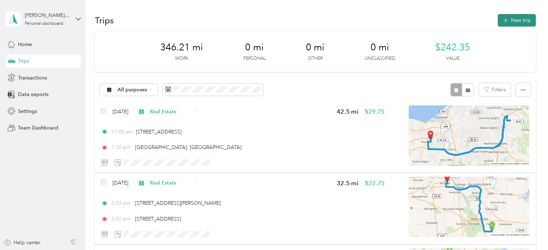
click at [510, 20] on button "New trip" at bounding box center [517, 20] width 38 height 13
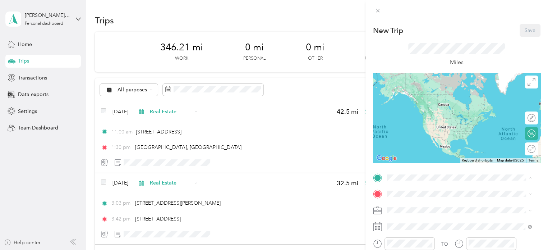
click at [419, 131] on span "[STREET_ADDRESS][US_STATE]" at bounding box center [436, 133] width 72 height 6
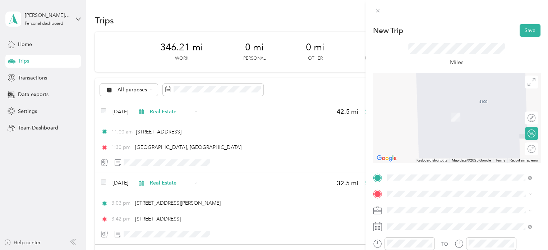
click at [413, 175] on span "[STREET_ADDRESS][US_STATE]" at bounding box center [436, 172] width 72 height 6
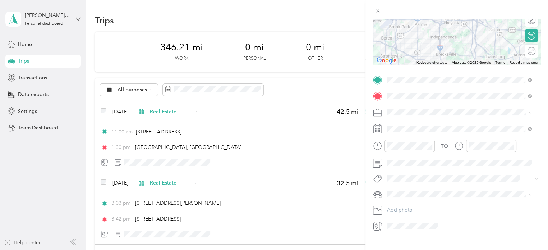
scroll to position [111, 0]
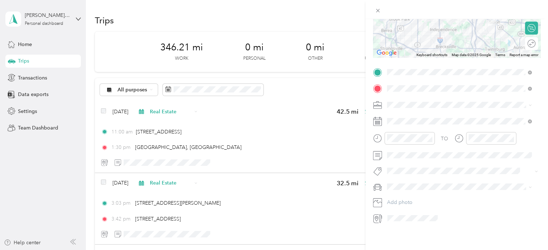
click at [400, 99] on span at bounding box center [463, 105] width 156 height 12
click at [401, 136] on span "Real Estate" at bounding box center [402, 135] width 24 height 6
click at [405, 155] on icon at bounding box center [404, 155] width 7 height 7
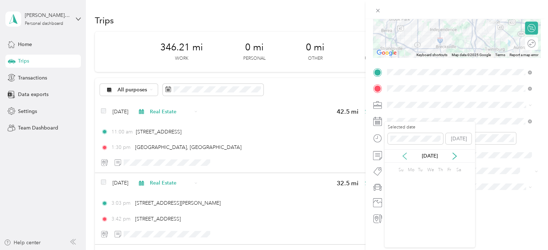
click at [405, 155] on icon at bounding box center [404, 155] width 7 height 7
click at [453, 156] on icon at bounding box center [454, 155] width 7 height 7
click at [433, 214] on div "19" at bounding box center [429, 214] width 9 height 9
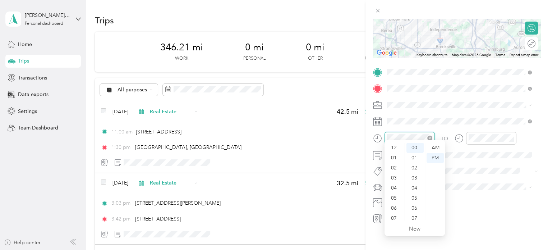
scroll to position [43, 0]
click at [394, 217] on div "11" at bounding box center [394, 215] width 17 height 10
click at [414, 146] on div "00" at bounding box center [414, 148] width 17 height 10
click at [437, 146] on div "AM" at bounding box center [435, 148] width 17 height 10
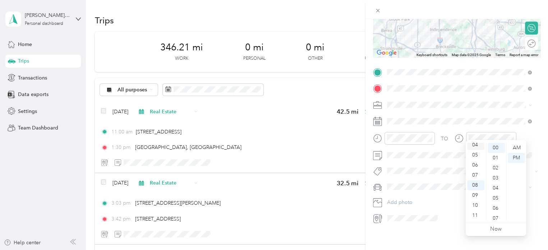
click at [474, 145] on div "04" at bounding box center [475, 145] width 17 height 10
click at [492, 147] on div "00" at bounding box center [496, 148] width 17 height 10
click at [514, 157] on div "PM" at bounding box center [516, 158] width 17 height 10
click at [517, 158] on div "PM" at bounding box center [516, 158] width 17 height 10
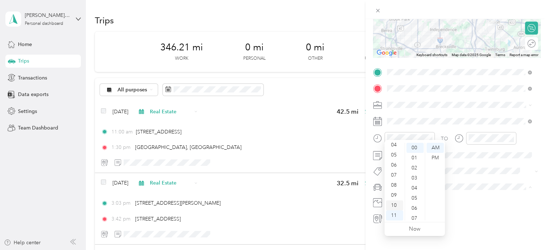
click at [393, 206] on div "10" at bounding box center [394, 205] width 17 height 10
click at [415, 199] on div "30" at bounding box center [414, 198] width 17 height 10
click at [437, 147] on div "AM" at bounding box center [435, 148] width 17 height 10
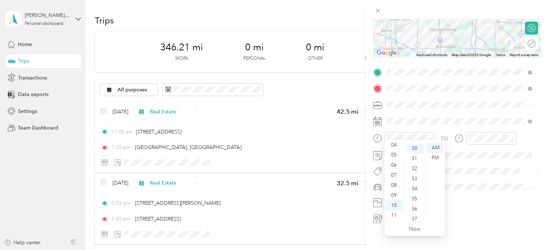
click at [456, 155] on div "TO Add photo" at bounding box center [456, 144] width 167 height 157
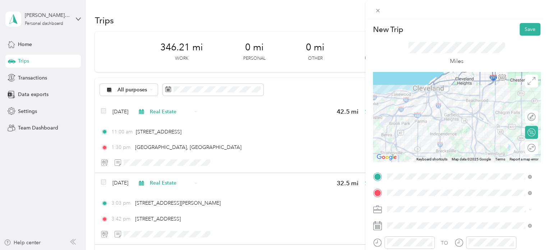
scroll to position [0, 0]
click at [535, 150] on div "Round trip" at bounding box center [535, 149] width 0 height 8
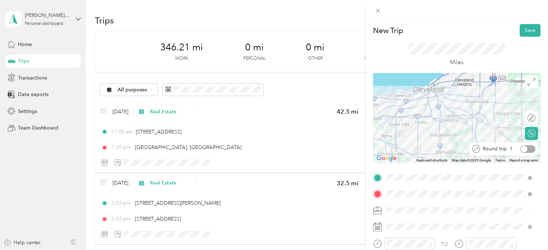
click at [521, 148] on div at bounding box center [524, 149] width 6 height 6
click at [522, 31] on button "Save" at bounding box center [530, 30] width 21 height 13
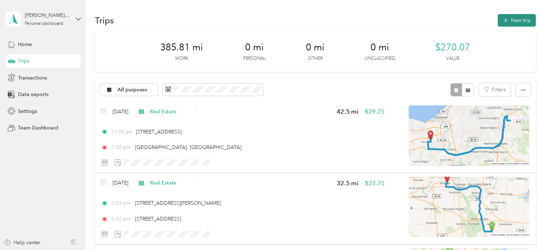
click at [515, 22] on button "New trip" at bounding box center [517, 20] width 38 height 13
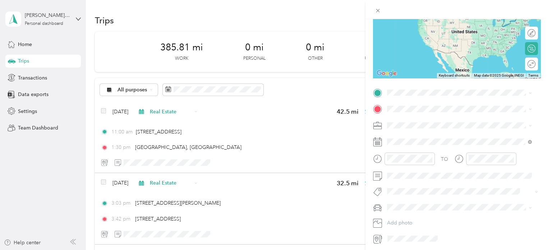
scroll to position [108, 0]
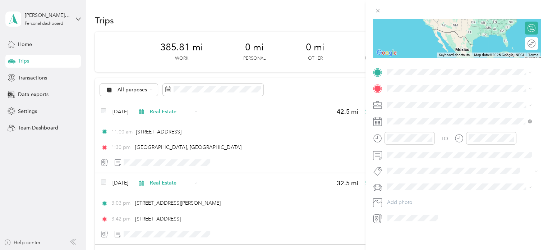
click at [423, 100] on div "Home 4100 West 58th Street, 44144, Cleveland, Ohio, United States" at bounding box center [436, 98] width 72 height 15
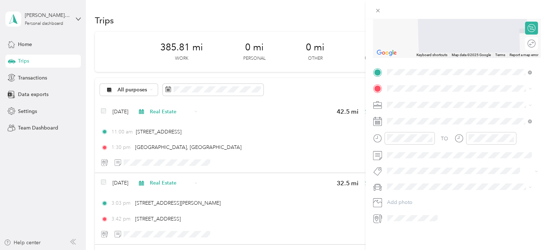
click at [430, 139] on div "KW Living" at bounding box center [436, 136] width 72 height 6
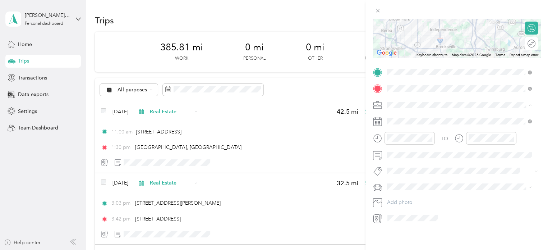
click at [395, 138] on span "Real Estate" at bounding box center [402, 140] width 24 height 6
click at [394, 207] on div "10" at bounding box center [394, 208] width 17 height 10
click at [413, 220] on div "30" at bounding box center [414, 220] width 17 height 10
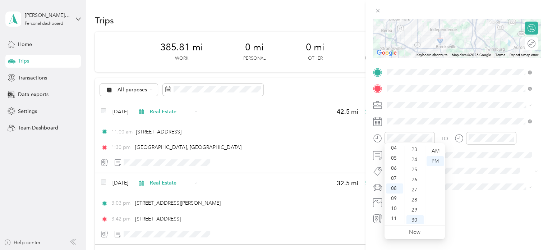
scroll to position [301, 0]
drag, startPoint x: 433, startPoint y: 152, endPoint x: 437, endPoint y: 149, distance: 4.6
click at [433, 152] on div "AM" at bounding box center [435, 151] width 17 height 10
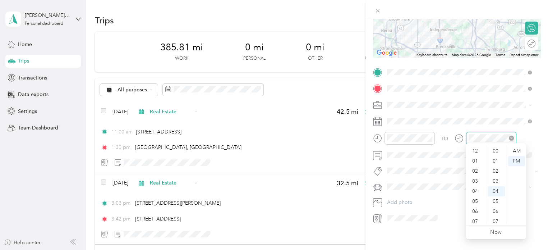
scroll to position [43, 0]
click at [473, 148] on div "04" at bounding box center [475, 148] width 17 height 10
click at [496, 150] on div "00" at bounding box center [496, 151] width 17 height 10
click at [518, 159] on div "PM" at bounding box center [516, 161] width 17 height 10
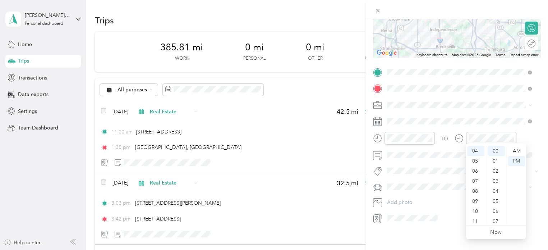
click at [455, 162] on div "TO Add photo" at bounding box center [456, 144] width 167 height 157
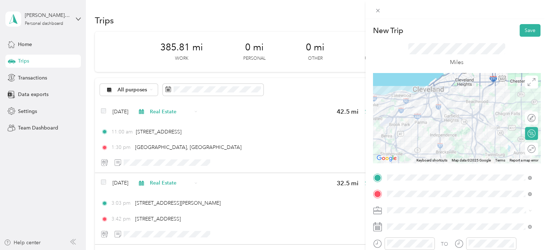
click at [535, 152] on div "Round trip" at bounding box center [535, 149] width 0 height 8
click at [521, 148] on div at bounding box center [524, 149] width 6 height 6
click at [522, 28] on button "Save" at bounding box center [530, 30] width 21 height 13
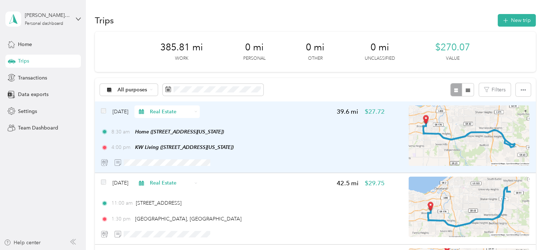
click at [118, 109] on span "Aug 29, 2025" at bounding box center [120, 112] width 16 height 8
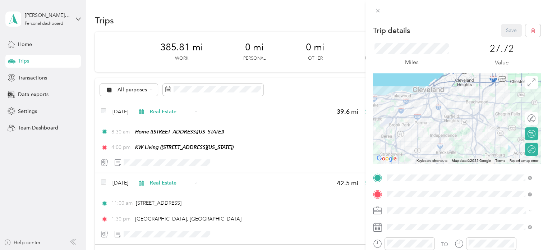
click at [121, 112] on div "Trip details Save This trip cannot be edited because it is either under review,…" at bounding box center [274, 125] width 548 height 250
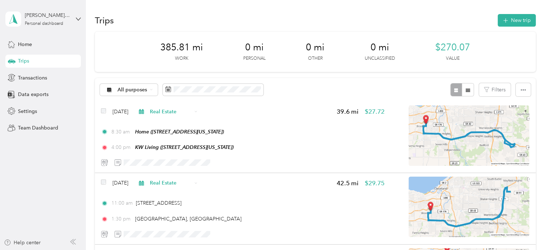
click at [121, 112] on span "Aug 29, 2025" at bounding box center [120, 112] width 16 height 8
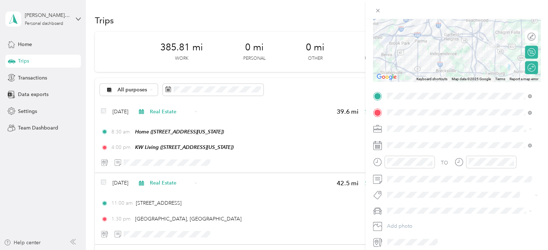
scroll to position [108, 0]
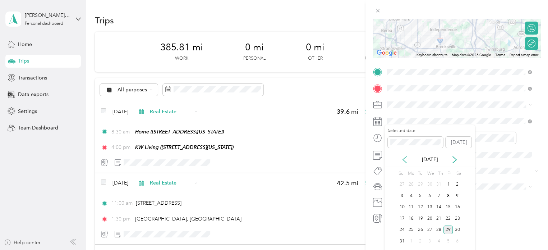
click at [405, 160] on icon at bounding box center [404, 159] width 7 height 7
click at [431, 207] on div "18" at bounding box center [429, 207] width 9 height 9
click at [385, 136] on div at bounding box center [410, 138] width 50 height 13
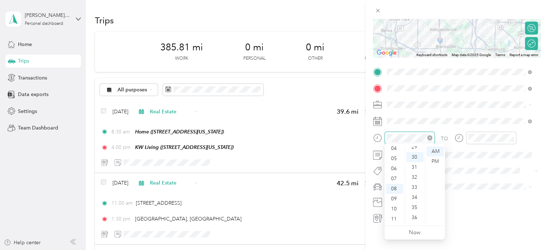
scroll to position [301, 0]
click at [393, 209] on div "10" at bounding box center [394, 209] width 17 height 10
click at [433, 153] on div "AM" at bounding box center [435, 151] width 17 height 10
click at [454, 145] on div "TO" at bounding box center [456, 141] width 167 height 18
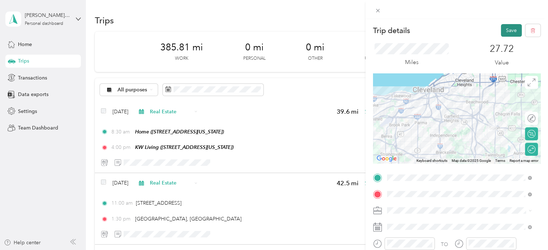
click at [507, 30] on button "Save" at bounding box center [511, 30] width 21 height 13
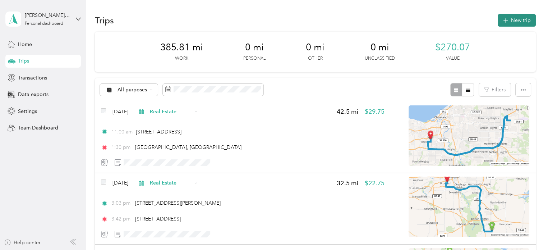
click at [517, 14] on button "New trip" at bounding box center [517, 20] width 38 height 13
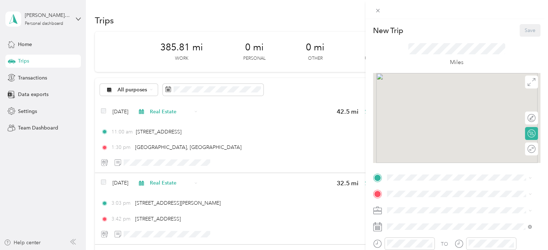
click at [412, 129] on div "Home 4100 West 58th Street, 44144, Cleveland, Ohio, United States" at bounding box center [436, 129] width 72 height 15
click at [416, 175] on span "32875 Solon Road, 44139, Solon, Ohio, United States" at bounding box center [436, 172] width 72 height 6
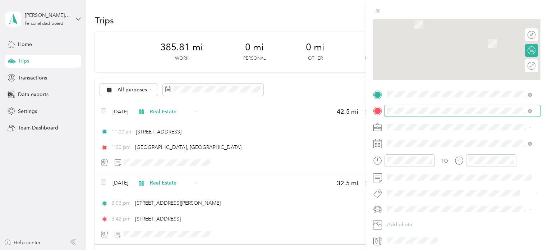
scroll to position [111, 0]
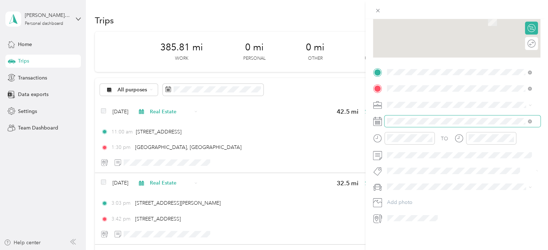
click at [413, 120] on span at bounding box center [463, 121] width 156 height 12
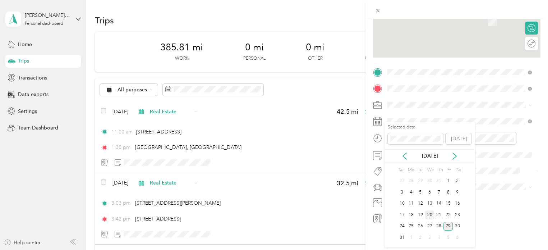
click at [429, 215] on div "20" at bounding box center [429, 214] width 9 height 9
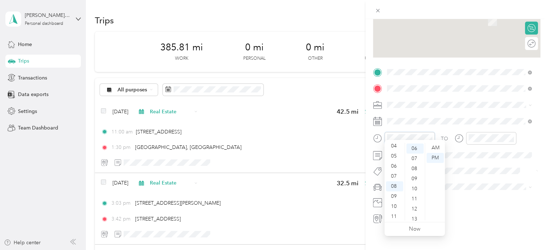
scroll to position [43, 0]
click at [390, 215] on div "11" at bounding box center [394, 215] width 17 height 10
click at [414, 146] on div "00" at bounding box center [414, 148] width 17 height 10
click at [435, 148] on div "AM" at bounding box center [435, 148] width 17 height 10
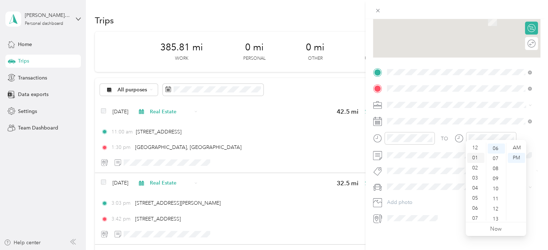
click at [473, 158] on div "01" at bounding box center [475, 158] width 17 height 10
click at [496, 174] on div "30" at bounding box center [496, 174] width 17 height 10
click at [518, 157] on div "PM" at bounding box center [516, 158] width 17 height 10
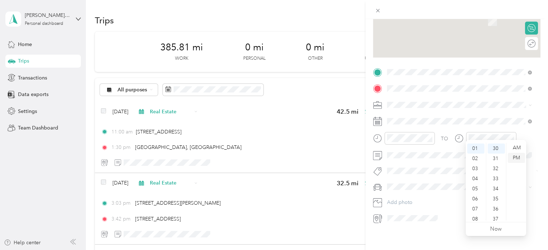
click at [516, 158] on div "PM" at bounding box center [516, 158] width 17 height 10
click at [404, 136] on span "Real Estate" at bounding box center [402, 137] width 24 height 6
click at [443, 167] on span at bounding box center [457, 171] width 144 height 8
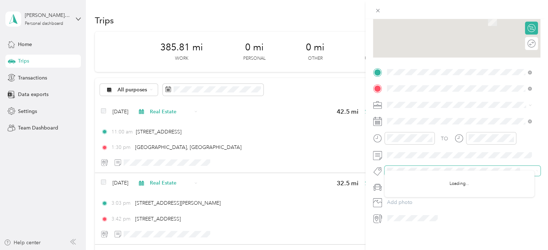
scroll to position [0, 0]
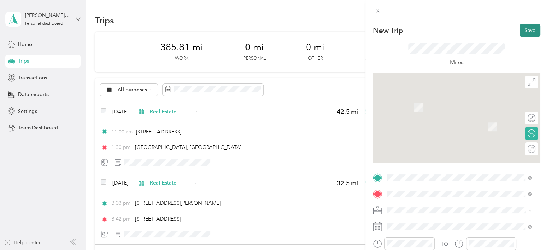
click at [523, 28] on button "Save" at bounding box center [530, 30] width 21 height 13
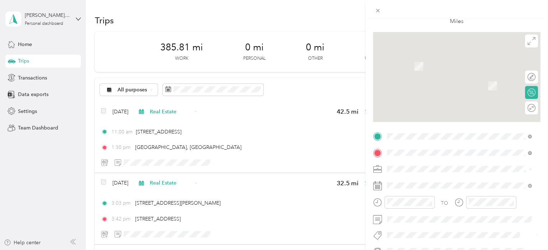
scroll to position [72, 0]
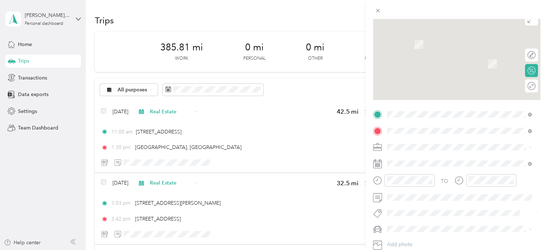
click at [445, 189] on div "TO" at bounding box center [456, 183] width 167 height 18
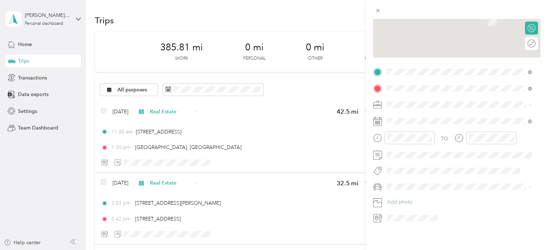
scroll to position [120, 0]
click at [404, 194] on span "VW Passat" at bounding box center [401, 193] width 23 height 6
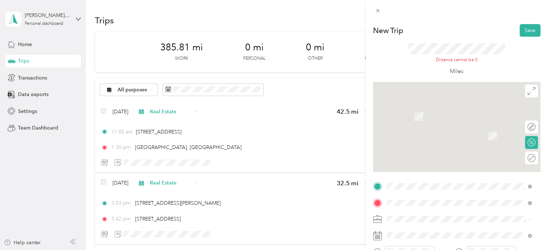
scroll to position [0, 0]
click at [522, 31] on button "Save" at bounding box center [530, 30] width 21 height 13
click at [525, 156] on div "Round trip" at bounding box center [531, 157] width 13 height 13
click at [523, 156] on div at bounding box center [527, 158] width 15 height 8
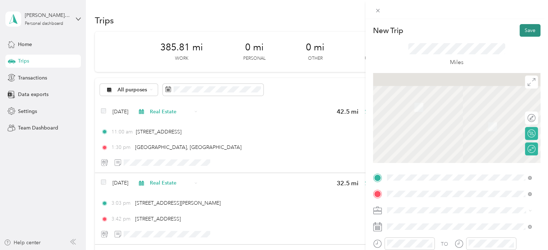
click at [528, 26] on button "Save" at bounding box center [530, 30] width 21 height 13
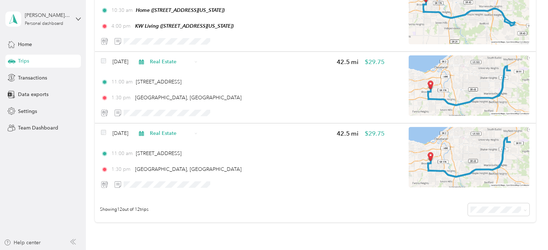
scroll to position [764, 0]
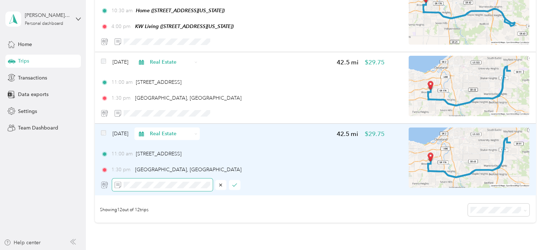
click at [122, 181] on span at bounding box center [162, 184] width 101 height 13
click at [236, 184] on icon "button" at bounding box center [234, 184] width 5 height 5
click at [235, 183] on div at bounding box center [243, 184] width 284 height 13
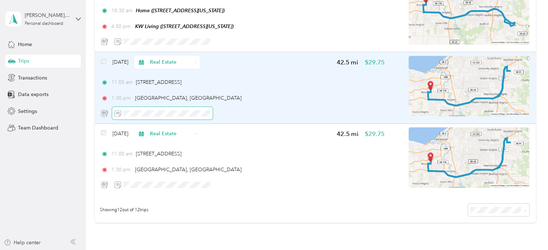
click at [164, 109] on span at bounding box center [162, 113] width 101 height 13
click at [233, 114] on icon "button" at bounding box center [234, 113] width 5 height 5
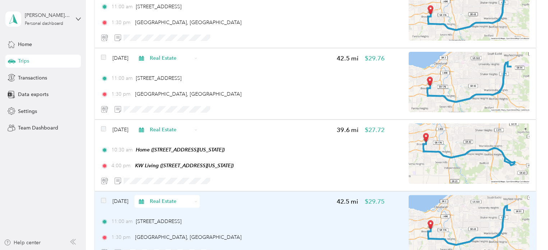
scroll to position [621, 0]
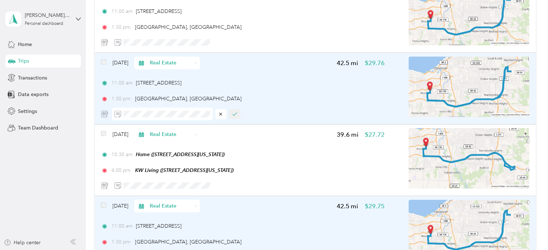
click at [233, 113] on icon "button" at bounding box center [234, 113] width 5 height 5
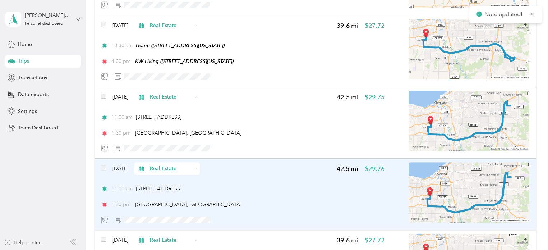
scroll to position [513, 0]
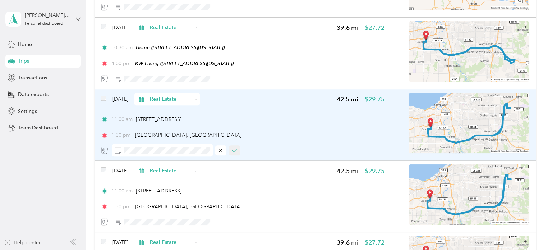
click at [234, 150] on icon "button" at bounding box center [234, 150] width 5 height 5
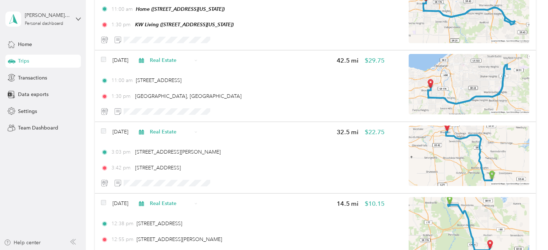
scroll to position [118, 0]
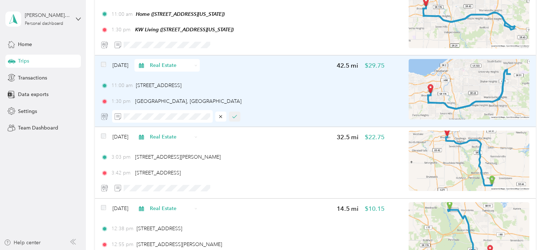
click at [236, 116] on icon "button" at bounding box center [234, 116] width 5 height 5
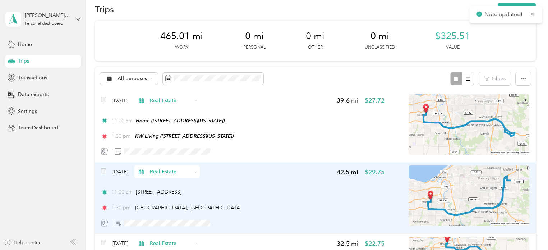
scroll to position [10, 0]
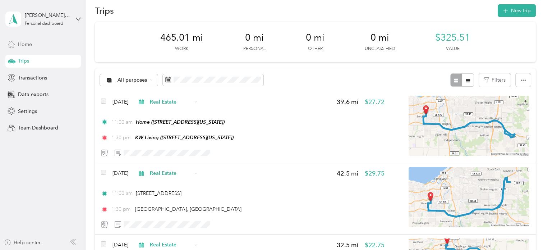
click at [26, 40] on div "Home" at bounding box center [42, 44] width 75 height 13
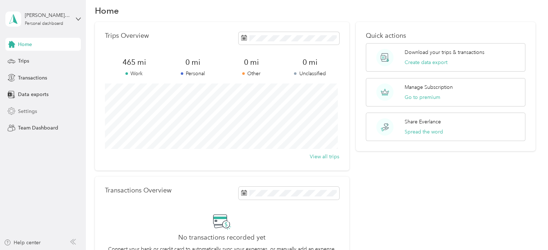
click at [27, 111] on span "Settings" at bounding box center [27, 111] width 19 height 8
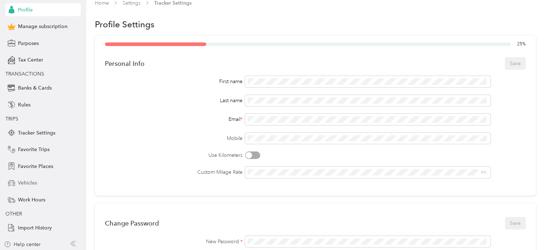
scroll to position [49, 0]
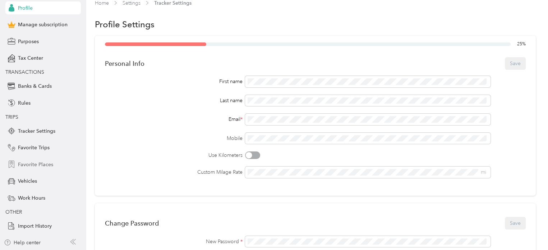
click at [37, 164] on span "Favorite Places" at bounding box center [35, 165] width 35 height 8
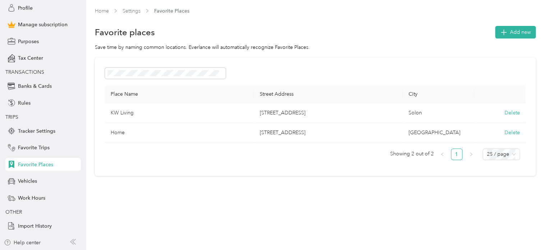
scroll to position [1, 0]
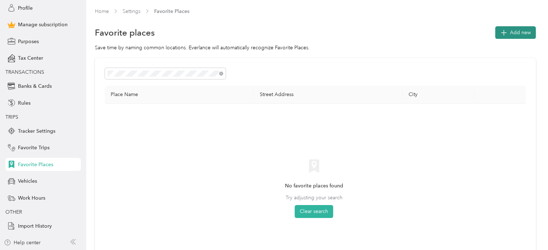
click at [523, 33] on span "Add new" at bounding box center [520, 33] width 21 height 8
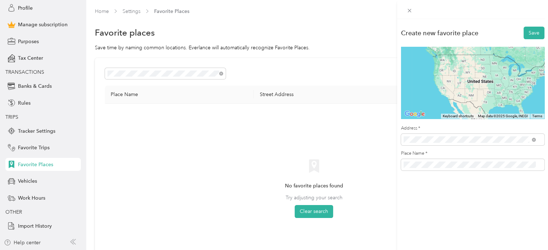
click at [427, 169] on span "Ursuline College Pepper Pike, Ohio 44124, United States" at bounding box center [475, 168] width 116 height 13
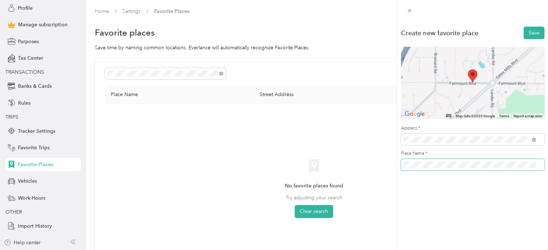
click at [403, 170] on span at bounding box center [472, 165] width 143 height 12
click at [524, 34] on button "Save" at bounding box center [534, 33] width 21 height 13
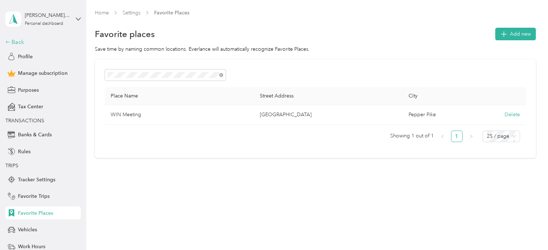
click at [12, 39] on div "Back" at bounding box center [41, 42] width 72 height 9
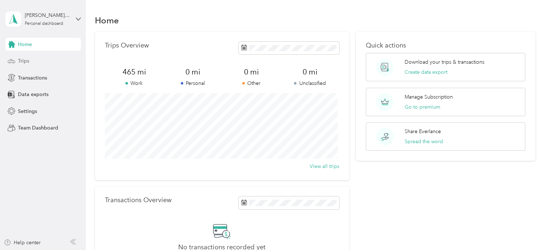
click at [17, 63] on div "Trips" at bounding box center [42, 61] width 75 height 13
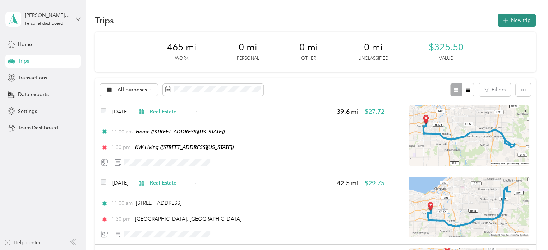
click at [522, 14] on button "New trip" at bounding box center [517, 20] width 38 height 13
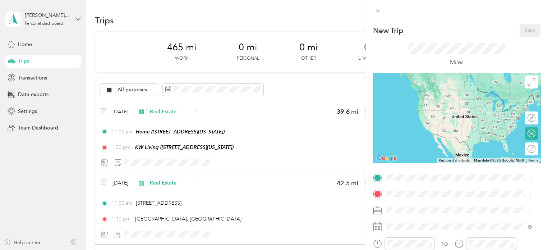
click at [410, 106] on div "Home 4100 West 58th Street, 44144, Cleveland, Ohio, United States" at bounding box center [436, 99] width 72 height 15
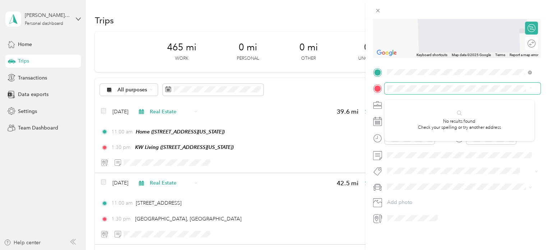
scroll to position [111, 0]
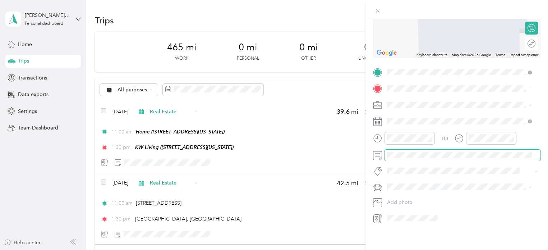
click at [425, 249] on div "New Trip Save This trip cannot be edited because it is either under review, app…" at bounding box center [272, 250] width 544 height 0
click at [408, 135] on span "Real Estate" at bounding box center [402, 137] width 24 height 6
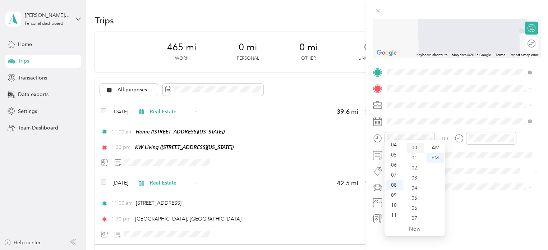
click at [415, 146] on div "00" at bounding box center [414, 148] width 17 height 10
click at [436, 145] on div "AM" at bounding box center [435, 148] width 17 height 10
click at [392, 176] on div "07" at bounding box center [394, 175] width 17 height 10
click at [414, 213] on div "35" at bounding box center [414, 212] width 17 height 10
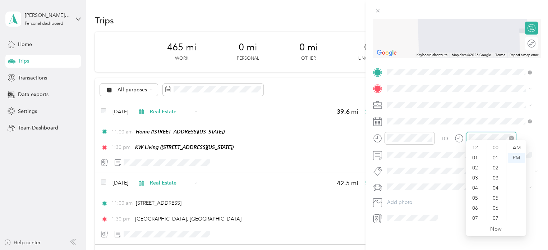
scroll to position [43, 0]
click at [474, 205] on div "10" at bounding box center [475, 205] width 17 height 10
click at [493, 149] on div "00" at bounding box center [496, 148] width 17 height 10
click at [525, 148] on ul "AM PM" at bounding box center [516, 182] width 20 height 78
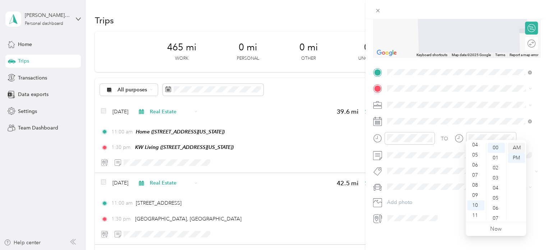
click at [520, 148] on div "AM" at bounding box center [516, 148] width 17 height 10
click at [518, 148] on div "AM" at bounding box center [516, 148] width 17 height 10
click at [416, 196] on li "VW Passat" at bounding box center [460, 193] width 150 height 13
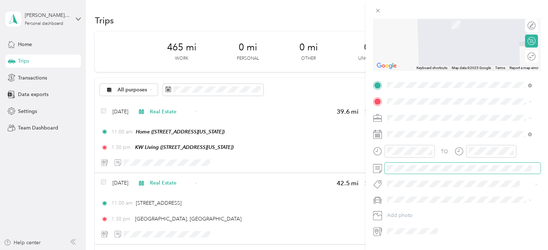
scroll to position [75, 0]
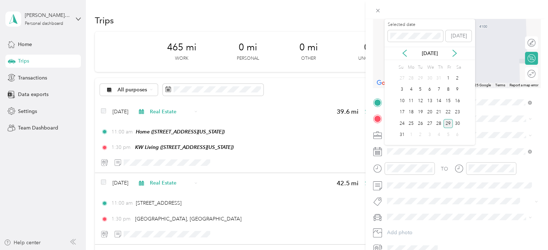
click at [405, 57] on div "Aug 2025" at bounding box center [430, 53] width 91 height 13
click at [404, 56] on div "Aug 2025" at bounding box center [430, 54] width 91 height 8
click at [404, 53] on icon at bounding box center [404, 53] width 7 height 7
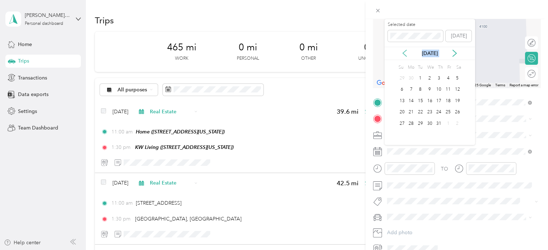
click at [404, 52] on icon at bounding box center [404, 53] width 7 height 7
click at [404, 51] on icon at bounding box center [405, 53] width 4 height 6
click at [404, 51] on icon at bounding box center [404, 53] width 7 height 7
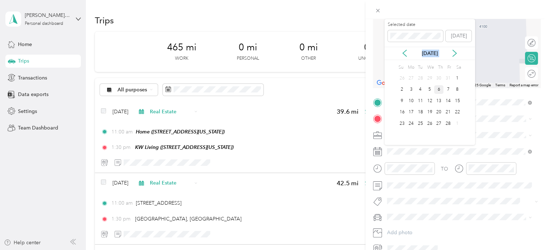
click at [438, 90] on div "6" at bounding box center [438, 89] width 9 height 9
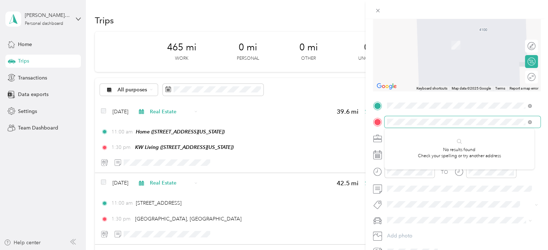
scroll to position [0, 0]
click at [373, 126] on div at bounding box center [456, 122] width 167 height 12
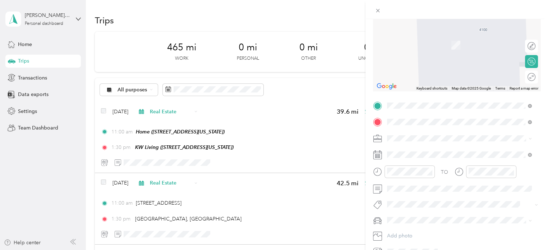
click at [427, 151] on span "6155 Rockside Road Independence, Ohio 44131, United States" at bounding box center [436, 147] width 72 height 6
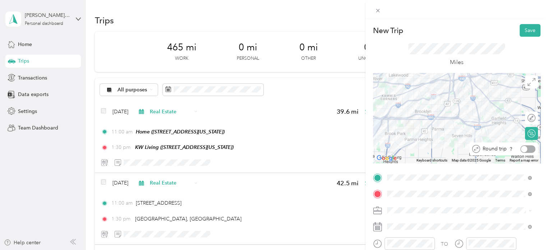
click at [521, 148] on div at bounding box center [524, 149] width 6 height 6
click at [528, 30] on button "Save" at bounding box center [530, 30] width 21 height 13
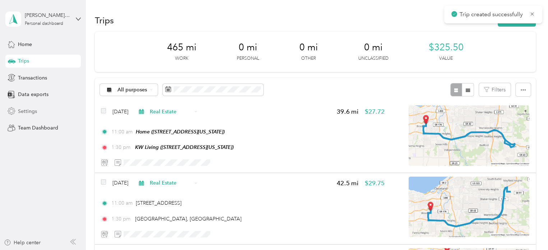
click at [16, 114] on div "Settings" at bounding box center [42, 111] width 75 height 13
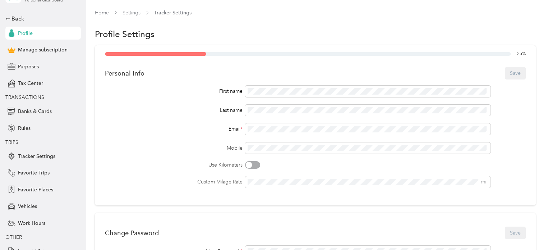
scroll to position [36, 0]
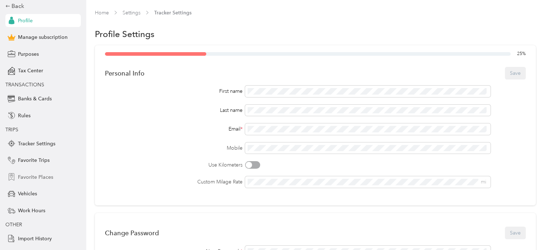
click at [27, 178] on span "Favorite Places" at bounding box center [35, 177] width 35 height 8
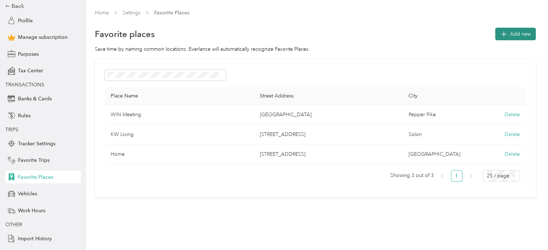
click at [515, 32] on span "Add new" at bounding box center [520, 34] width 21 height 8
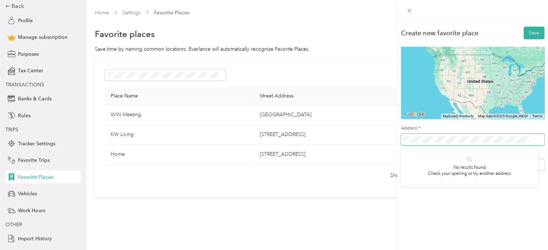
click at [379, 146] on div "Create new favorite place Save ← Move left → Move right ↑ Move up ↓ Move down +…" at bounding box center [274, 125] width 548 height 250
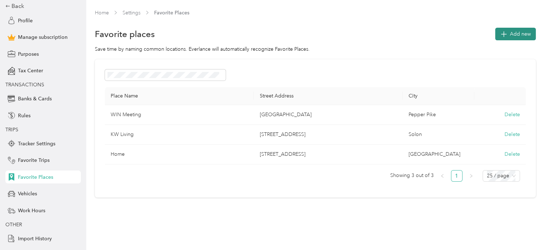
click at [507, 34] on button "Add new" at bounding box center [515, 34] width 41 height 13
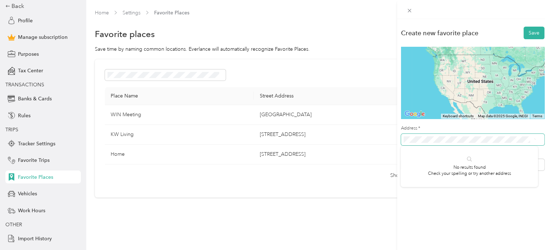
click at [400, 142] on div "Create new favorite place Save ← Move left → Move right ↑ Move up ↓ Move down +…" at bounding box center [472, 100] width 151 height 162
click at [461, 169] on span "6155 Rockside Road Independence, Ohio 44131, United States" at bounding box center [453, 165] width 72 height 6
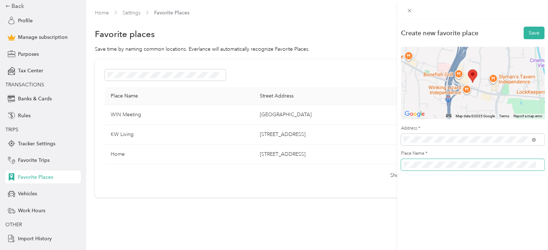
click at [400, 172] on div "Create new favorite place Save ← Move left → Move right ↑ Move up ↓ Move down +…" at bounding box center [472, 100] width 151 height 162
click at [529, 29] on button "Save" at bounding box center [534, 33] width 21 height 13
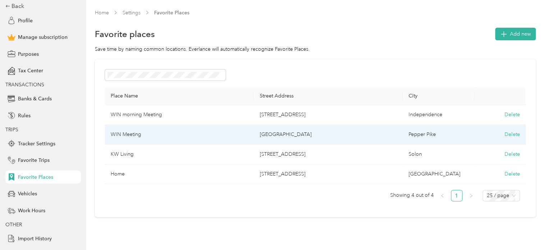
click at [224, 134] on td "WIN Meeting" at bounding box center [179, 135] width 149 height 20
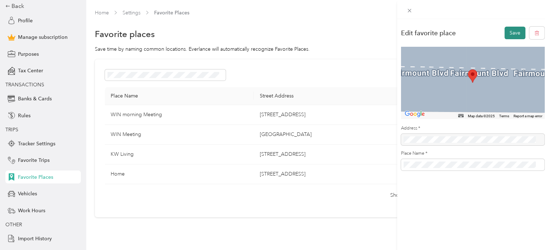
click at [508, 33] on button "Save" at bounding box center [515, 33] width 21 height 13
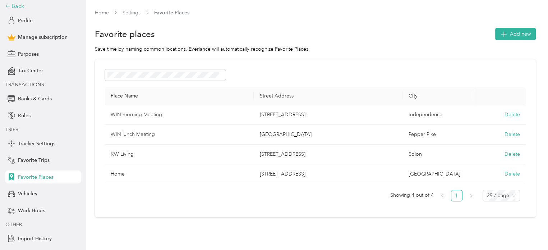
click at [10, 5] on div "Back" at bounding box center [41, 6] width 72 height 9
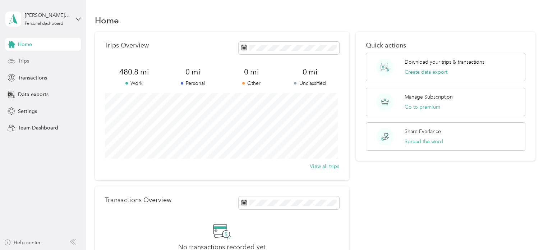
click at [22, 63] on span "Trips" at bounding box center [23, 61] width 11 height 8
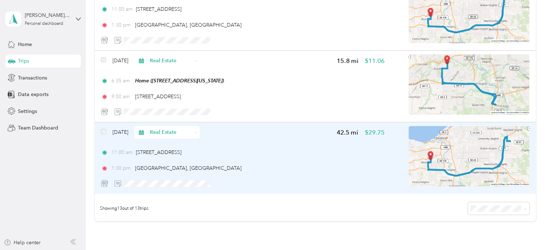
scroll to position [836, 0]
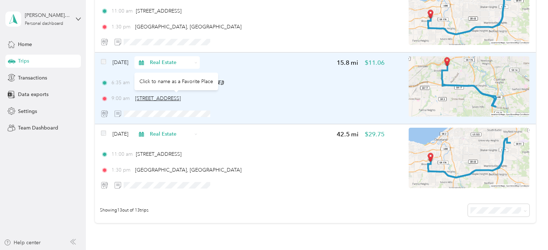
click at [181, 99] on span "6155 Rockside Road, Independence" at bounding box center [158, 98] width 46 height 6
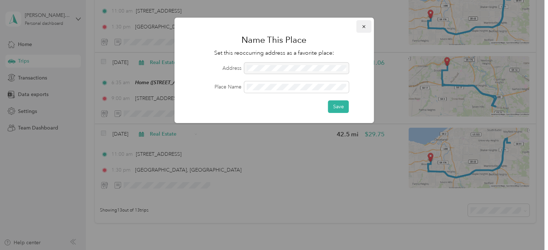
click at [364, 26] on icon "button" at bounding box center [363, 26] width 5 height 5
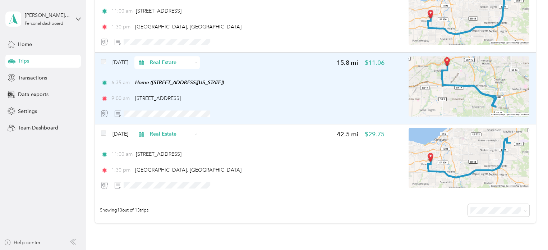
click at [166, 63] on span "Real Estate" at bounding box center [171, 63] width 42 height 8
click at [240, 60] on div "Feb 6, 2025 Real Estate 15.8 mi $11.06" at bounding box center [243, 62] width 284 height 13
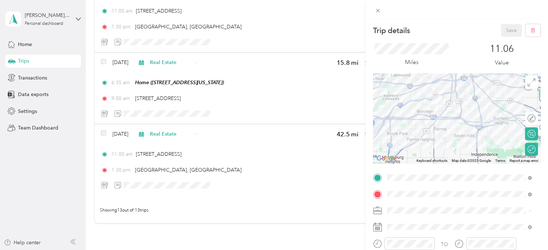
scroll to position [36, 0]
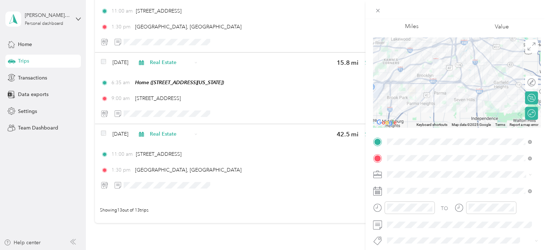
click at [460, 107] on span "6155 Rockside Road, 44131, Independence, Ohio, United States" at bounding box center [436, 104] width 72 height 6
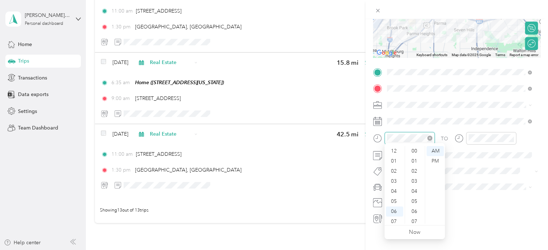
scroll to position [43, 0]
click at [393, 179] on div "07" at bounding box center [394, 178] width 17 height 10
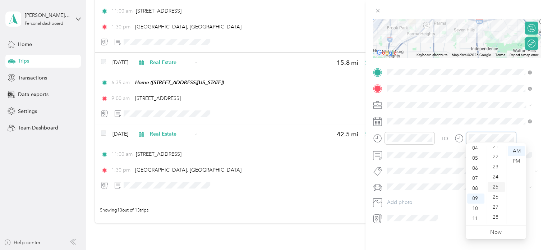
scroll to position [252, 0]
click at [496, 200] on div "30" at bounding box center [496, 201] width 17 height 10
click at [517, 150] on div "AM" at bounding box center [516, 151] width 17 height 10
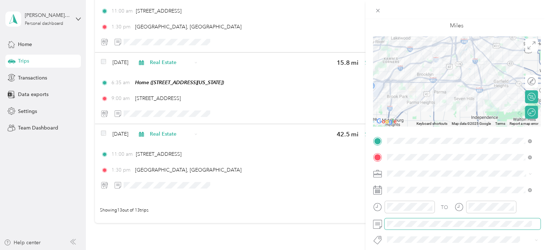
scroll to position [0, 0]
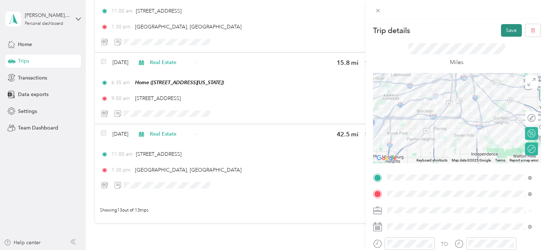
click at [502, 31] on button "Save" at bounding box center [511, 30] width 21 height 13
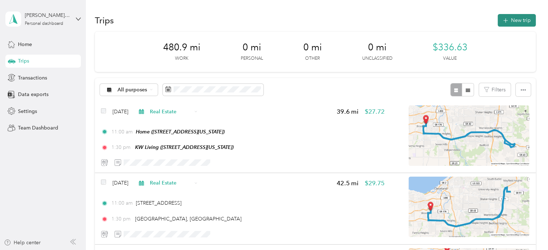
click at [512, 20] on button "New trip" at bounding box center [517, 20] width 38 height 13
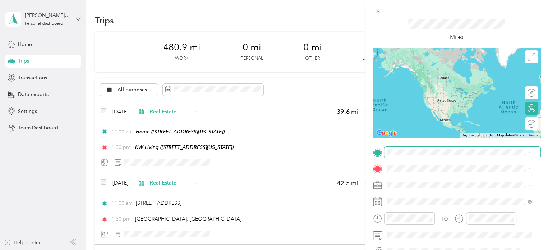
scroll to position [111, 0]
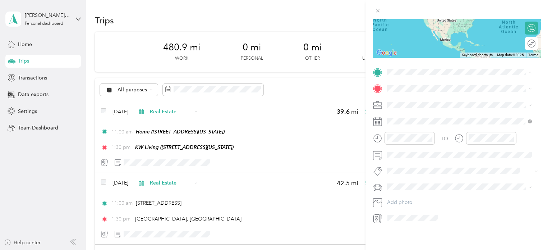
click at [414, 102] on span "4100 West 58th Street, 44144, Cleveland, Ohio, United States" at bounding box center [436, 103] width 72 height 6
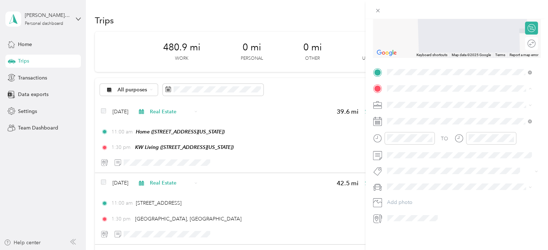
click at [423, 145] on span "6155 Rockside Road, 44131, Independence, Ohio, United States" at bounding box center [436, 142] width 72 height 6
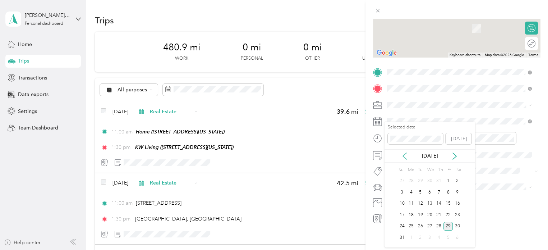
click at [405, 156] on icon at bounding box center [404, 155] width 7 height 7
click at [440, 181] on div "3" at bounding box center [438, 180] width 9 height 9
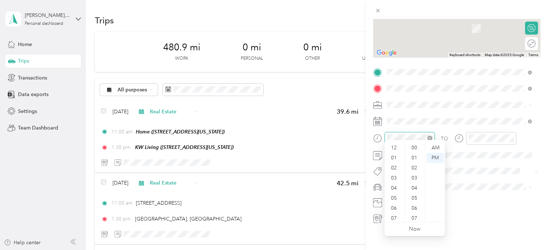
scroll to position [43, 0]
click at [397, 182] on div "08" at bounding box center [394, 185] width 17 height 10
click at [394, 174] on div "07" at bounding box center [394, 175] width 17 height 10
click at [414, 202] on div "35" at bounding box center [414, 202] width 17 height 10
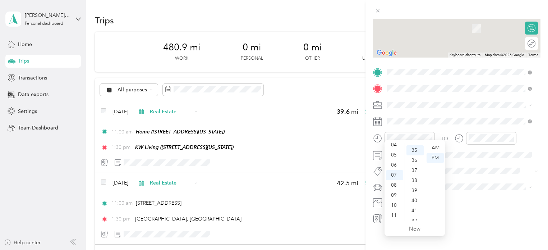
scroll to position [351, 0]
click at [435, 147] on div "AM" at bounding box center [435, 148] width 17 height 10
click at [436, 148] on div "AM" at bounding box center [435, 148] width 17 height 10
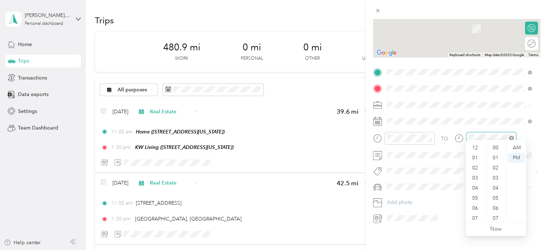
scroll to position [43, 0]
click at [477, 196] on div "09" at bounding box center [475, 195] width 17 height 10
click at [496, 189] on div "30" at bounding box center [496, 189] width 17 height 10
click at [515, 147] on div "AM" at bounding box center [516, 148] width 17 height 10
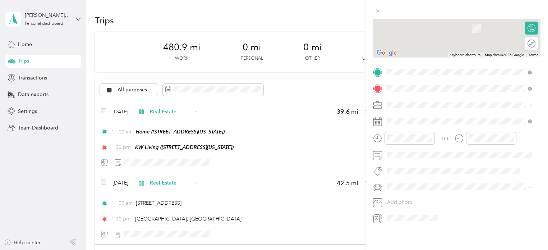
click at [406, 194] on div "VW Passat" at bounding box center [460, 193] width 140 height 8
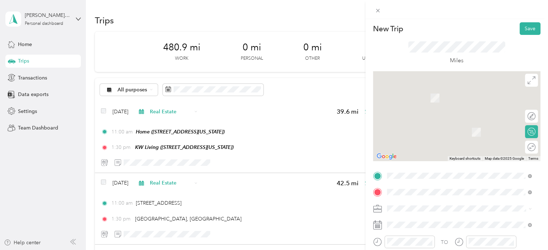
scroll to position [0, 0]
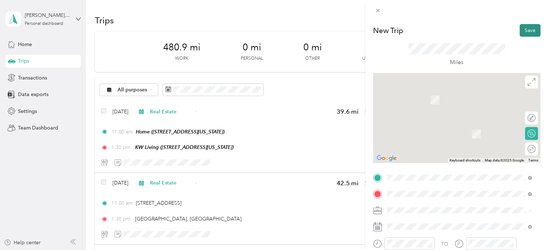
click at [529, 31] on button "Save" at bounding box center [530, 30] width 21 height 13
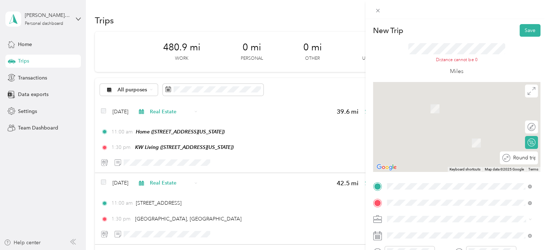
click at [519, 158] on div "Round trip" at bounding box center [519, 157] width 38 height 13
click at [521, 158] on div at bounding box center [524, 158] width 6 height 6
click at [521, 33] on button "Save" at bounding box center [530, 30] width 21 height 13
click at [524, 33] on button "Save" at bounding box center [530, 30] width 21 height 13
click at [523, 32] on button "Save" at bounding box center [530, 30] width 21 height 13
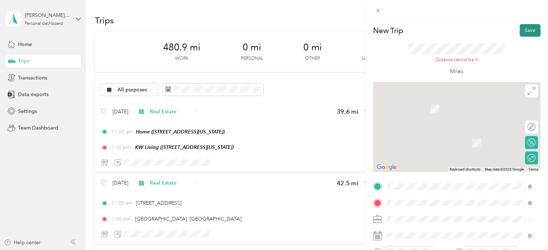
click at [522, 31] on button "Save" at bounding box center [530, 30] width 21 height 13
click at [396, 224] on span at bounding box center [463, 219] width 156 height 12
click at [415, 142] on div "Real Estate" at bounding box center [460, 141] width 140 height 8
click at [524, 33] on button "Save" at bounding box center [530, 30] width 21 height 13
click at [520, 31] on button "Save" at bounding box center [530, 30] width 21 height 13
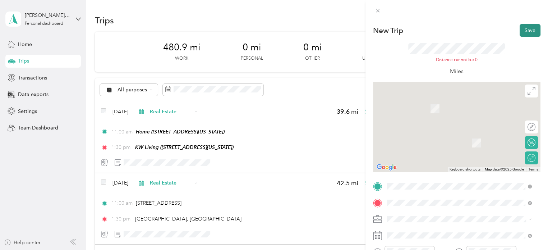
click at [520, 31] on button "Save" at bounding box center [530, 30] width 21 height 13
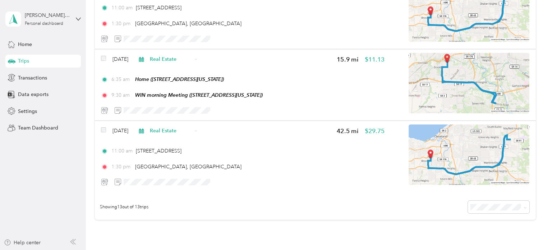
scroll to position [836, 0]
